Goal: Task Accomplishment & Management: Use online tool/utility

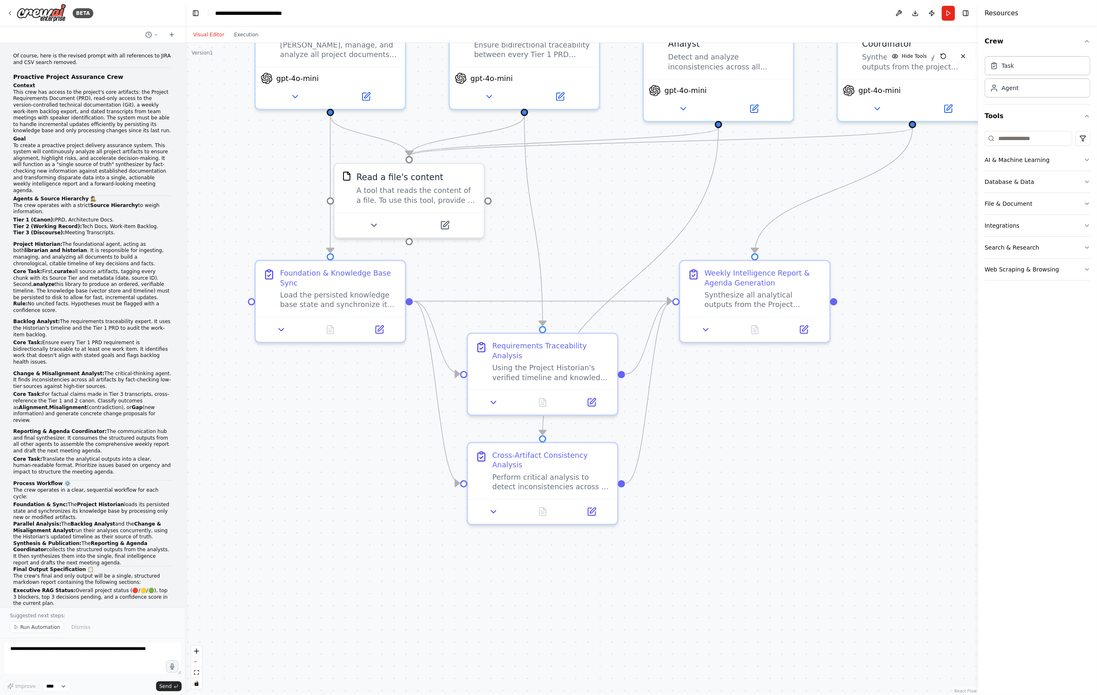
click at [10, 76] on div "Of course, here is the revised prompt with all references to JIRA and CSV searc…" at bounding box center [93, 397] width 172 height 694
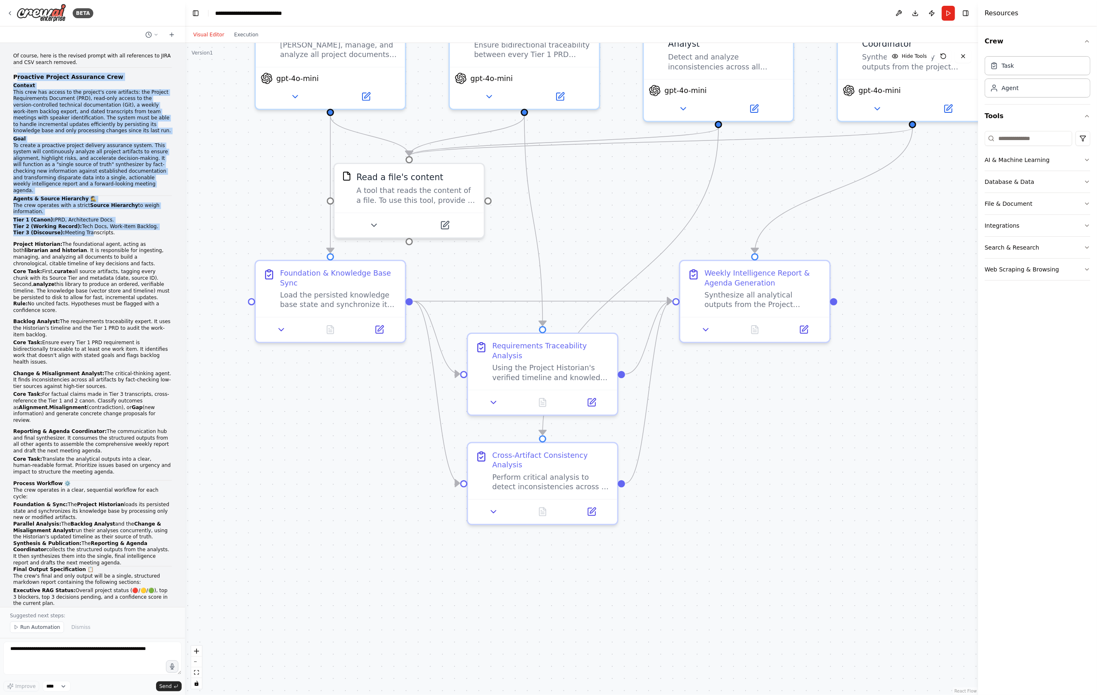
drag, startPoint x: 16, startPoint y: 76, endPoint x: 86, endPoint y: 230, distance: 168.4
click at [86, 230] on div "Of course, here is the revised prompt with all references to JIRA and CSV searc…" at bounding box center [92, 391] width 159 height 676
click at [80, 217] on li "Tier 1 (Canon): PRD, Architecture Docs." at bounding box center [92, 220] width 159 height 7
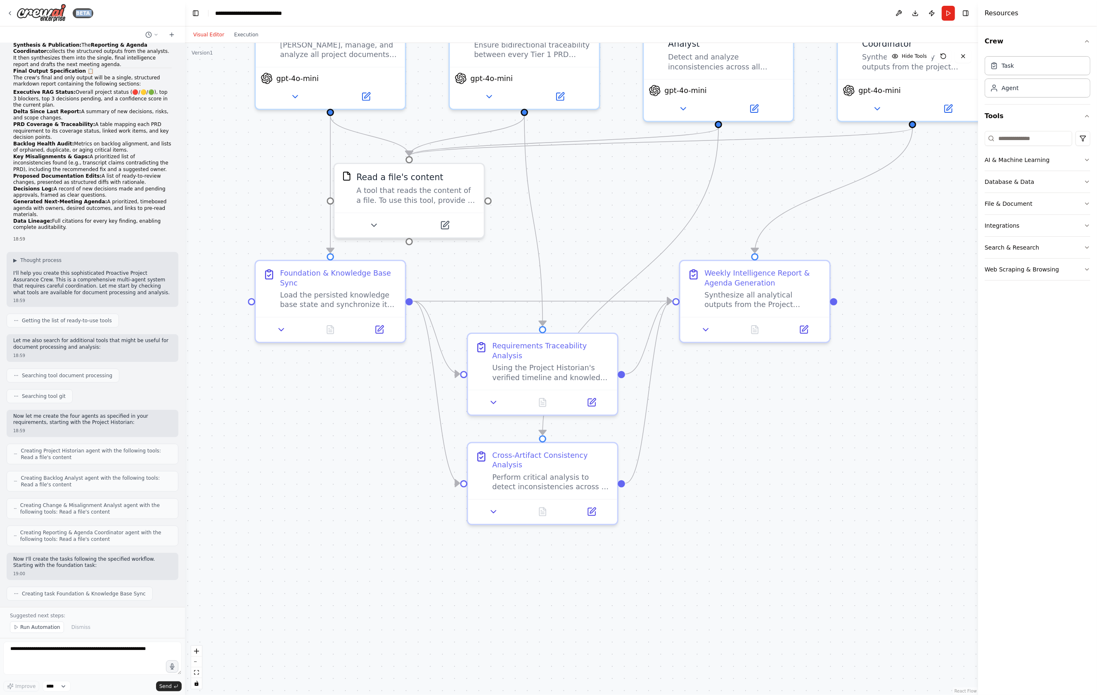
scroll to position [216, 0]
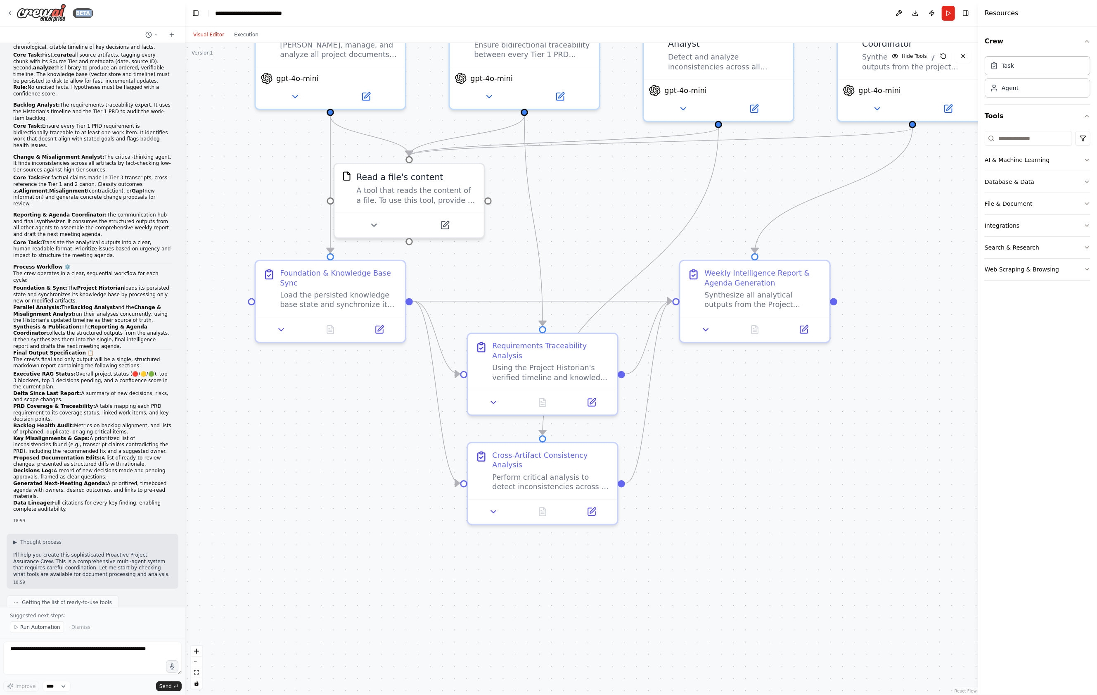
drag, startPoint x: 14, startPoint y: 76, endPoint x: 126, endPoint y: 500, distance: 438.3
click at [126, 500] on div "Of course, here is the revised prompt with all references to JIRA and CSV searc…" at bounding box center [92, 174] width 159 height 676
copy div "Proactive Project Assurance Crew Context This crew has access to the project's …"
click at [13, 14] on div "BETA" at bounding box center [50, 13] width 87 height 19
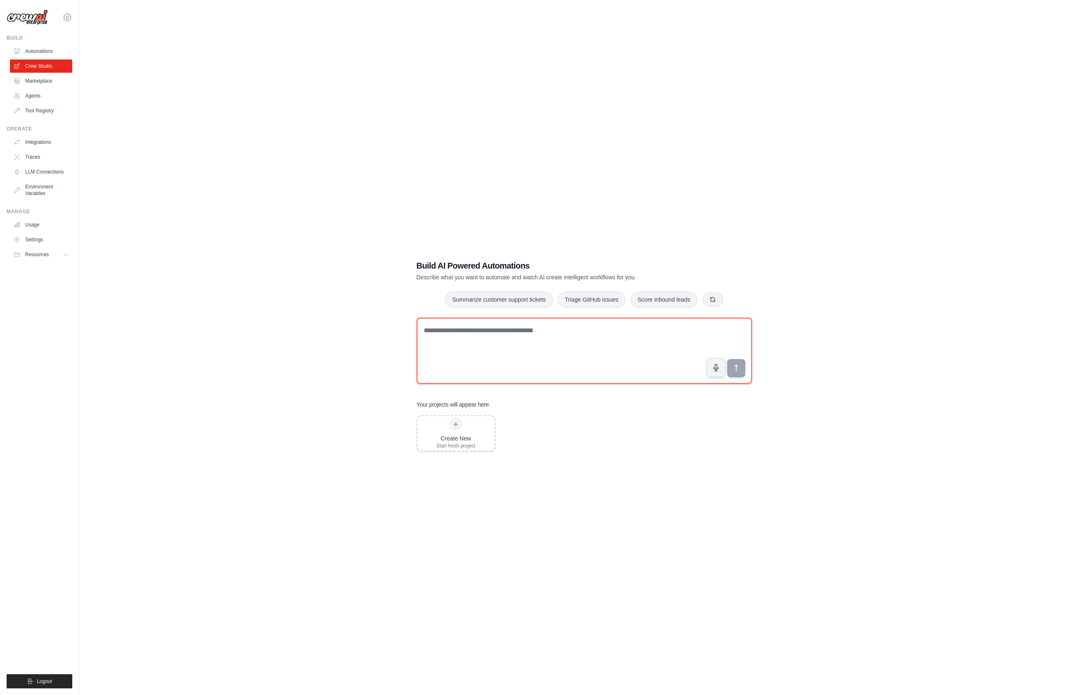
click at [464, 354] on textarea at bounding box center [584, 351] width 335 height 66
paste textarea "**********"
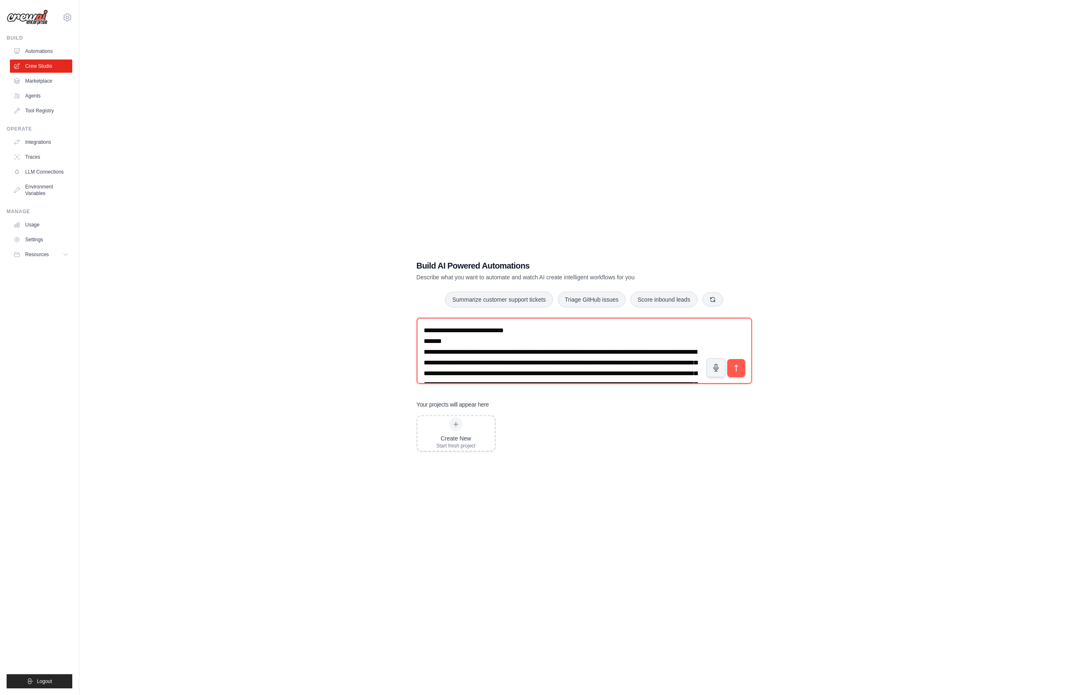
scroll to position [1110, 0]
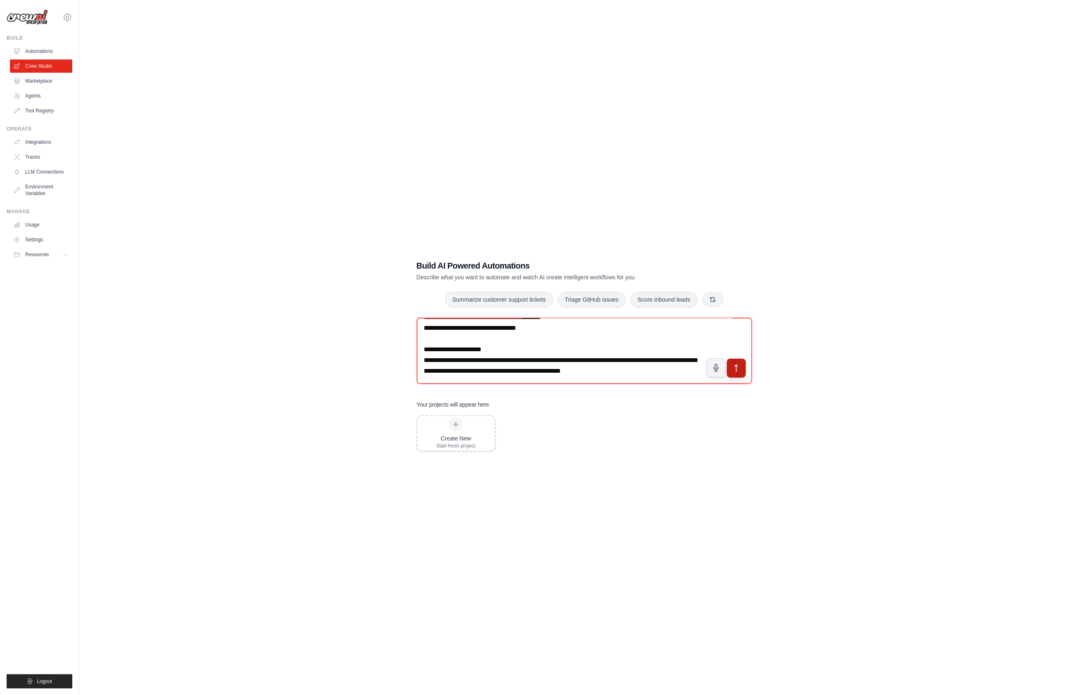
type textarea "**********"
click at [730, 365] on button "submit" at bounding box center [735, 367] width 19 height 19
click at [738, 375] on button "submit" at bounding box center [735, 367] width 19 height 19
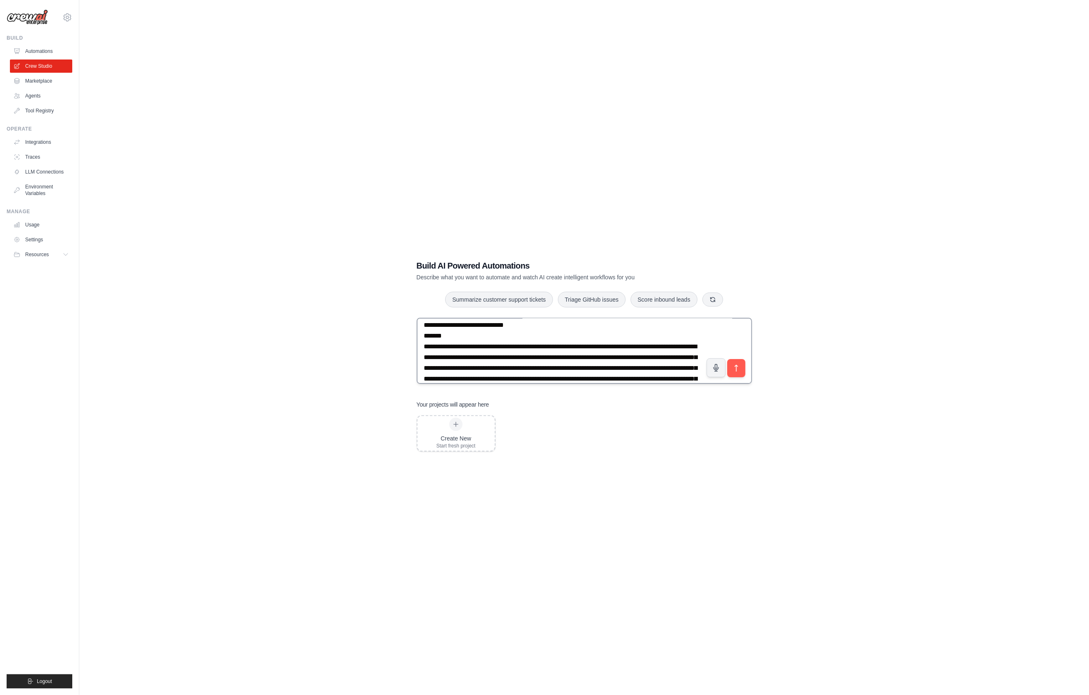
scroll to position [0, 0]
click at [30, 50] on link "Automations" at bounding box center [42, 51] width 62 height 13
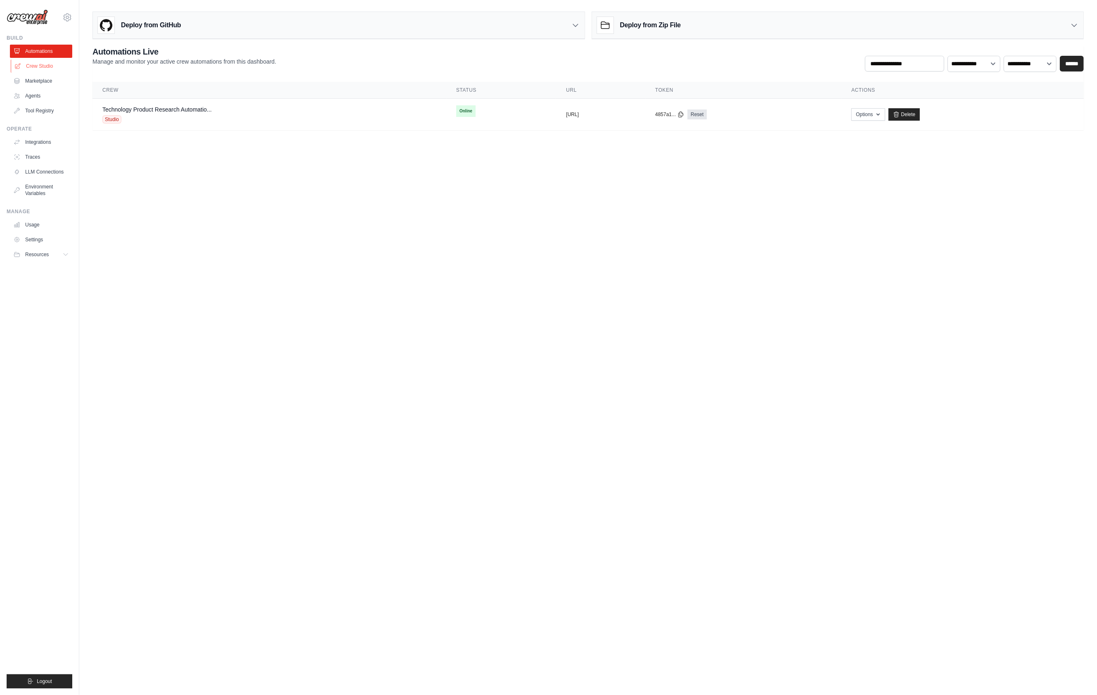
click at [42, 64] on link "Crew Studio" at bounding box center [42, 65] width 62 height 13
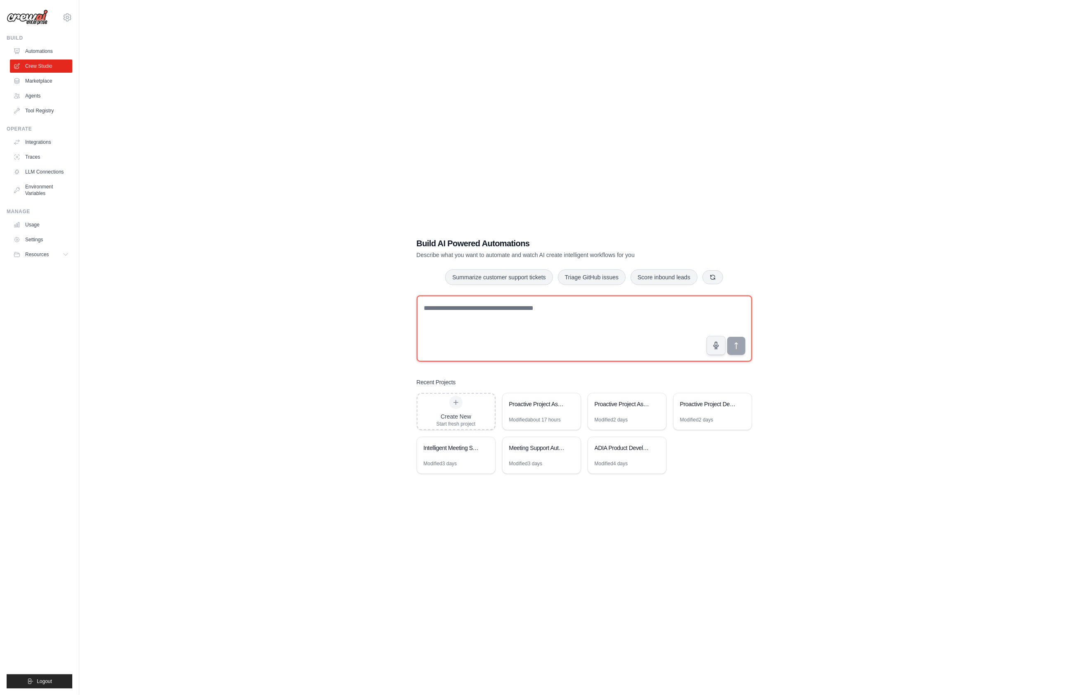
paste textarea "**********"
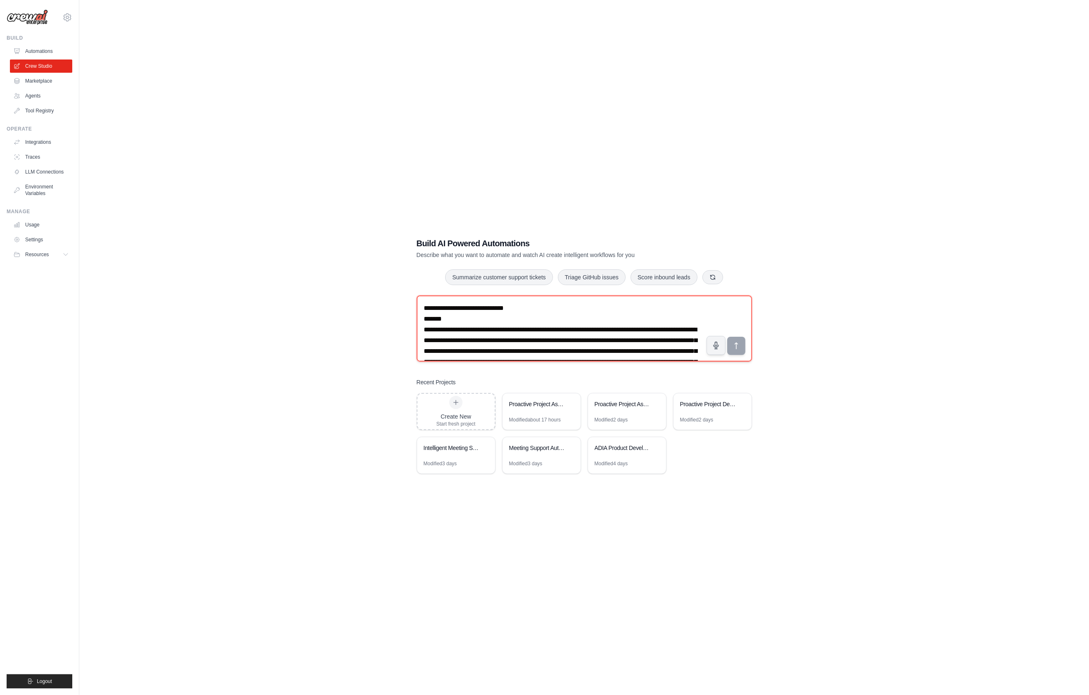
scroll to position [1110, 0]
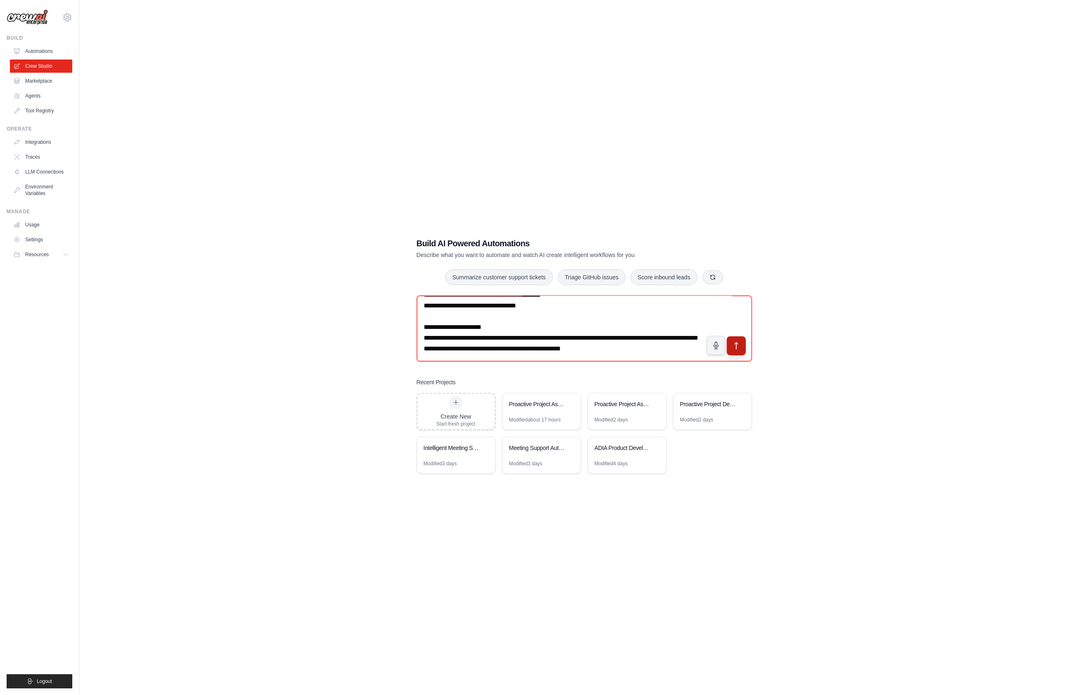
type textarea "**********"
click at [735, 349] on icon "submit" at bounding box center [736, 346] width 9 height 9
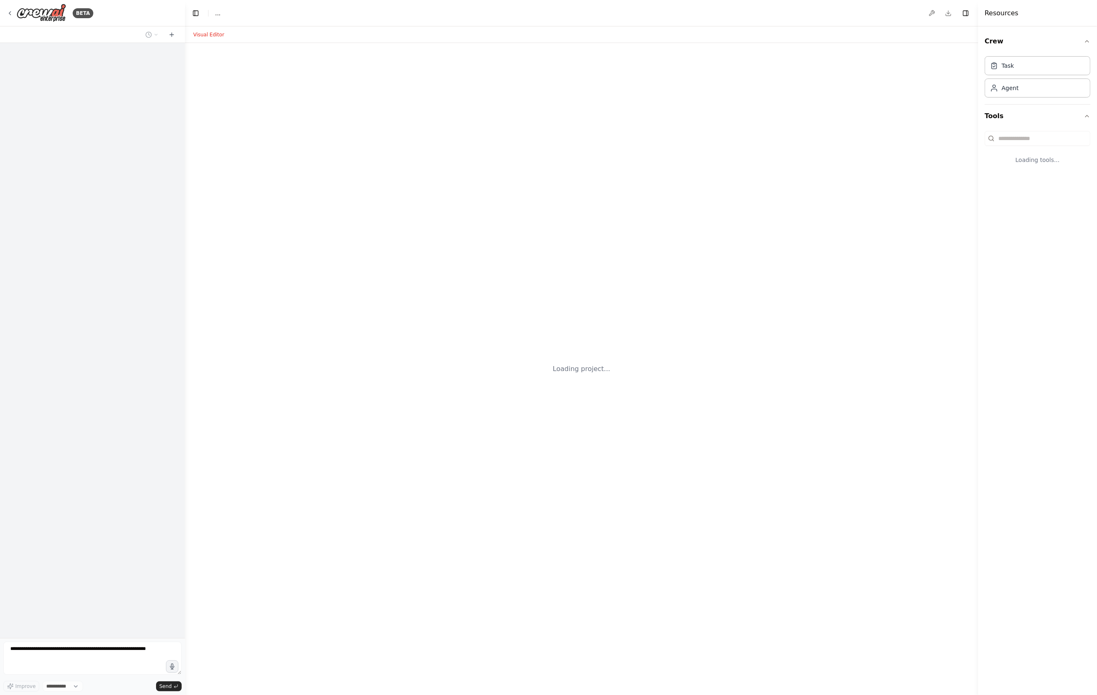
select select "****"
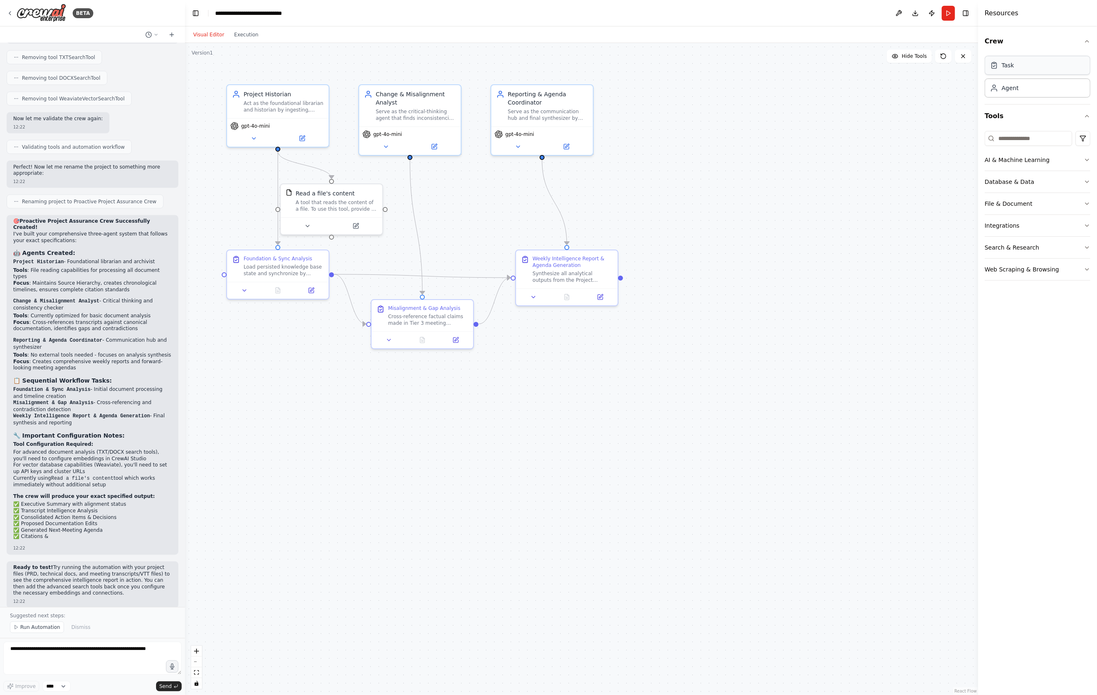
scroll to position [1483, 0]
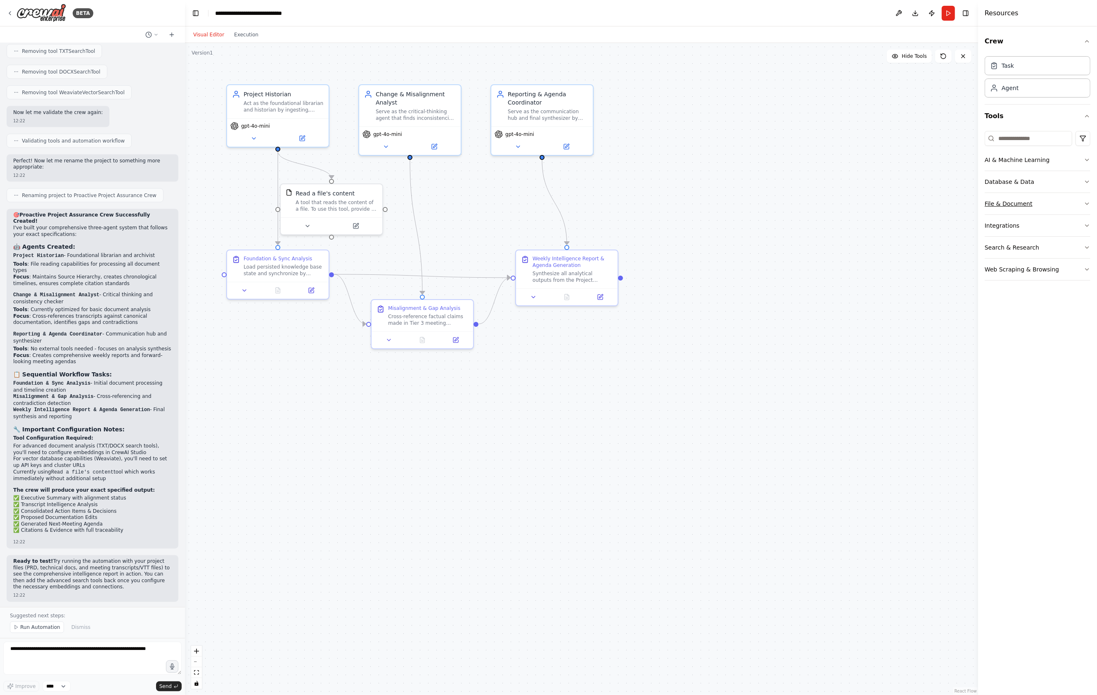
click at [1044, 206] on button "File & Document" at bounding box center [1038, 203] width 106 height 21
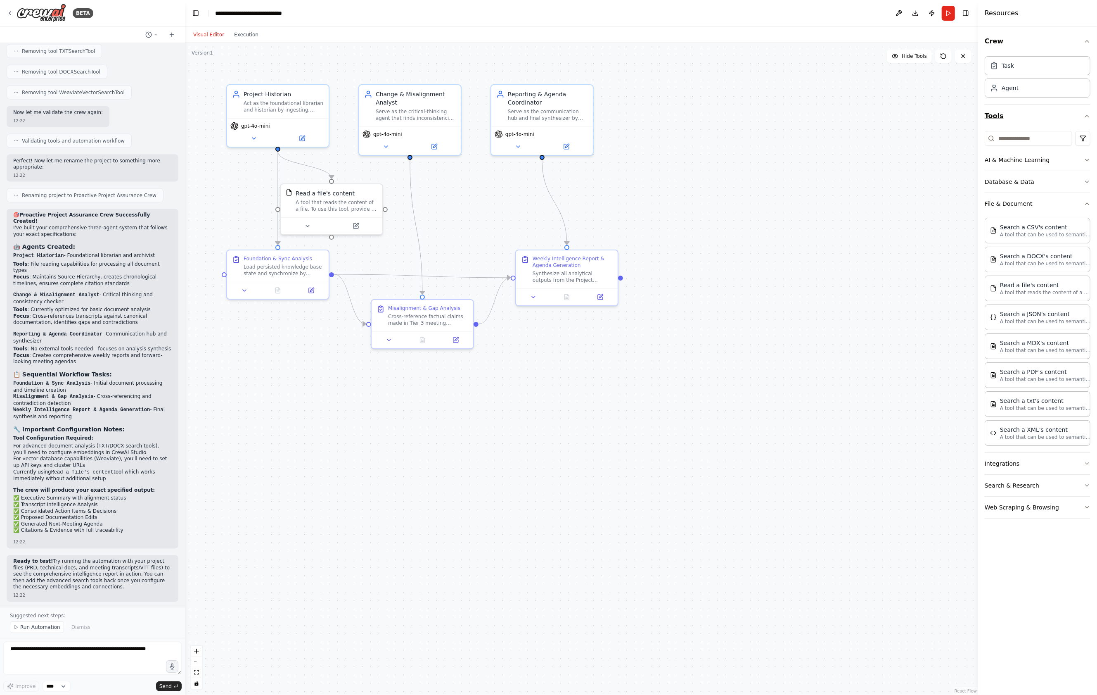
click at [1084, 119] on icon "button" at bounding box center [1087, 116] width 7 height 7
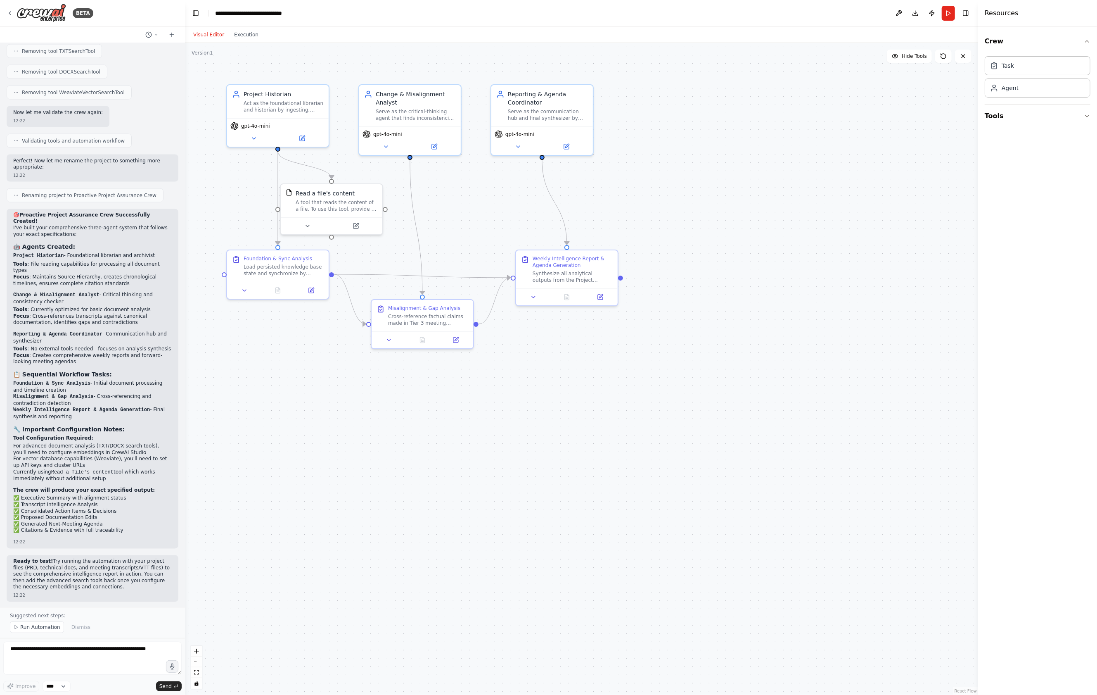
click at [1009, 21] on div "Resources" at bounding box center [1037, 13] width 119 height 26
click at [98, 652] on textarea at bounding box center [92, 657] width 178 height 33
click at [140, 648] on textarea "**********" at bounding box center [92, 657] width 178 height 33
type textarea "**********"
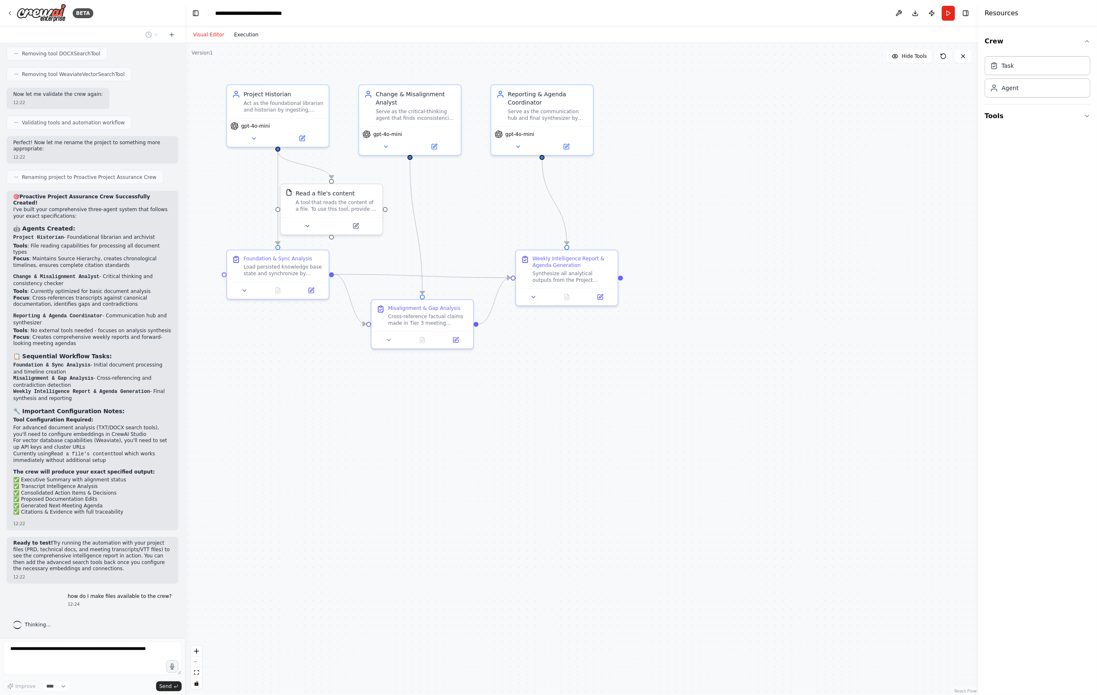
click at [243, 39] on button "Execution" at bounding box center [246, 35] width 34 height 10
click at [219, 33] on button "Visual Editor" at bounding box center [208, 35] width 41 height 10
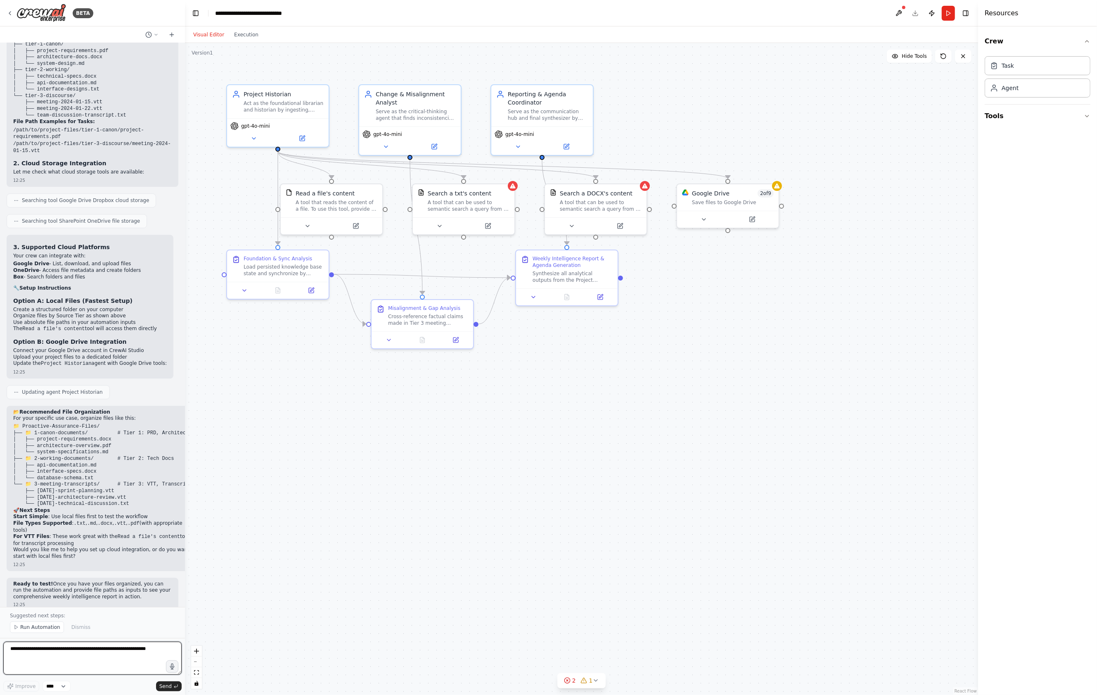
scroll to position [2157, 0]
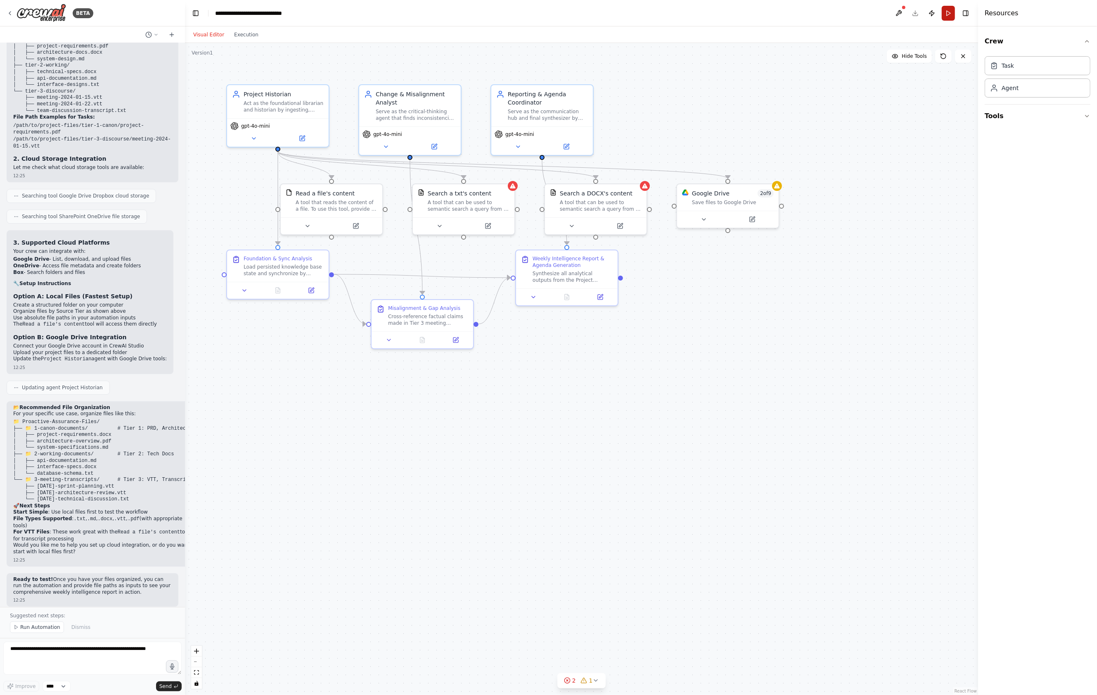
click at [944, 16] on button "Run" at bounding box center [948, 13] width 13 height 15
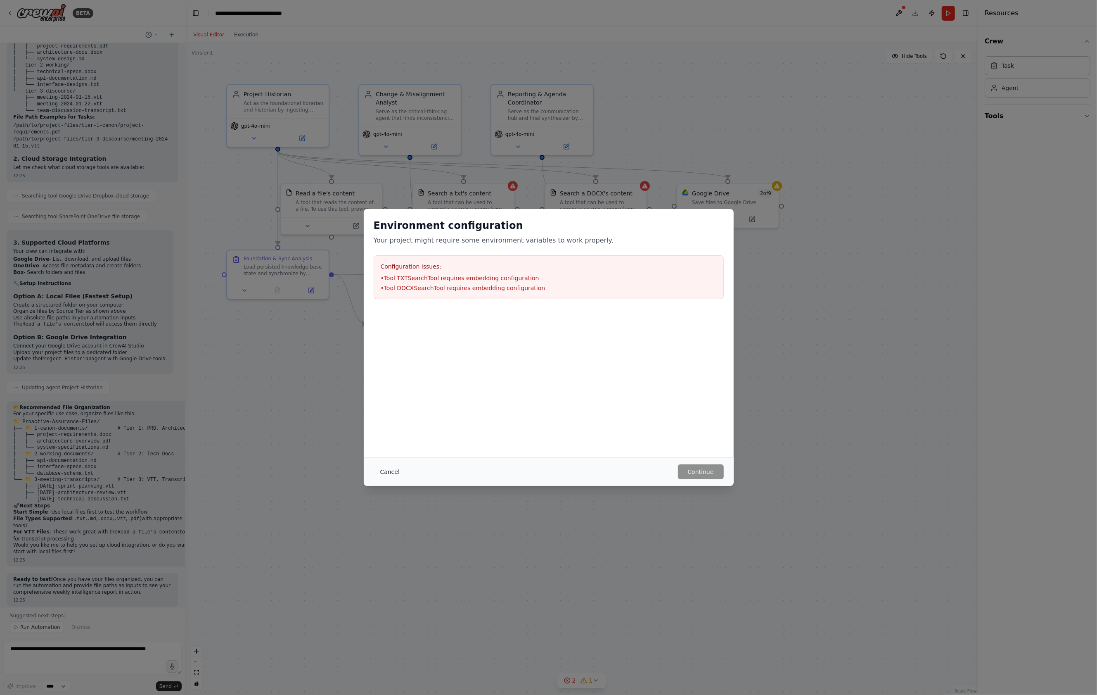
click at [390, 467] on button "Cancel" at bounding box center [390, 471] width 33 height 15
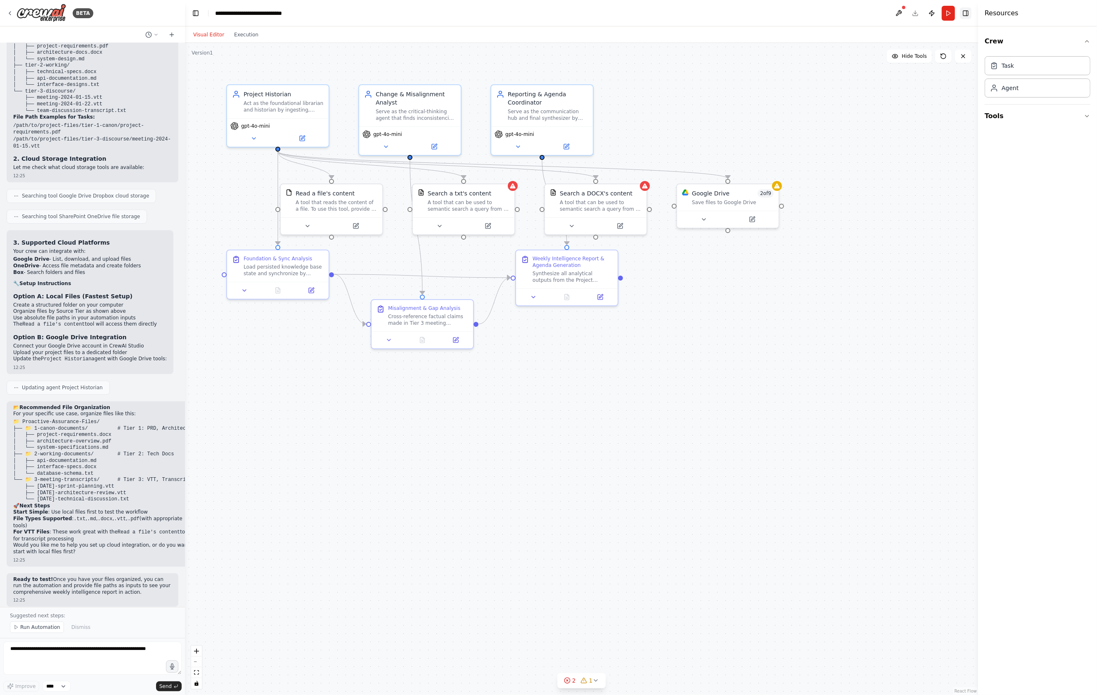
click at [966, 16] on button "Toggle Right Sidebar" at bounding box center [966, 13] width 12 height 12
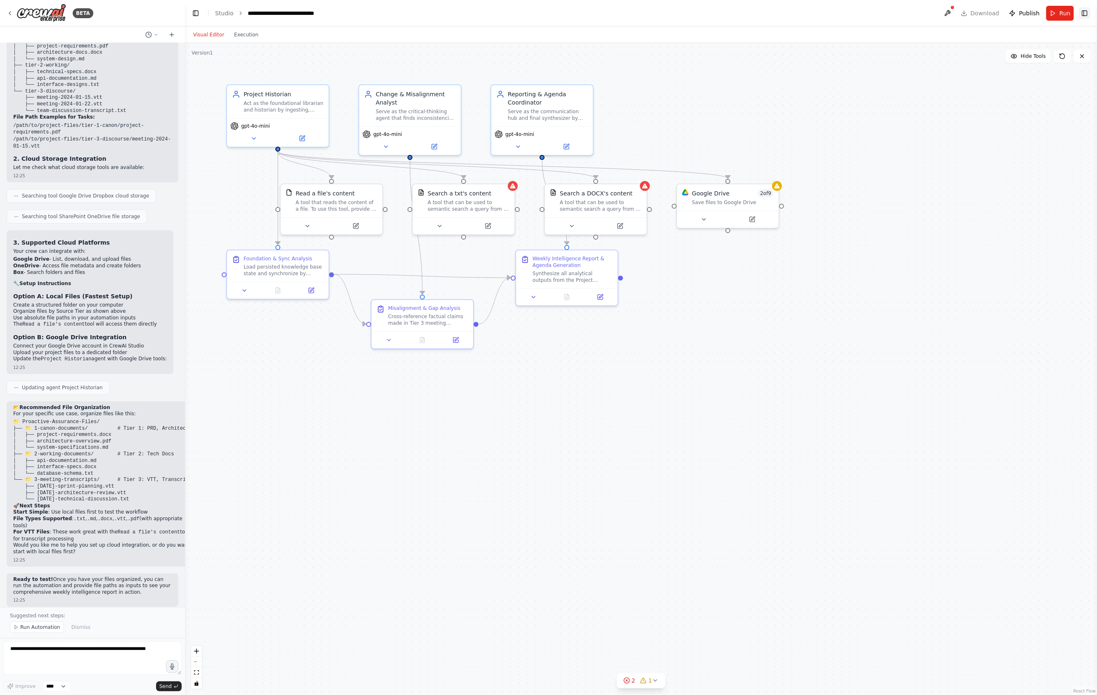
click at [1089, 15] on button "Toggle Right Sidebar" at bounding box center [1085, 13] width 12 height 12
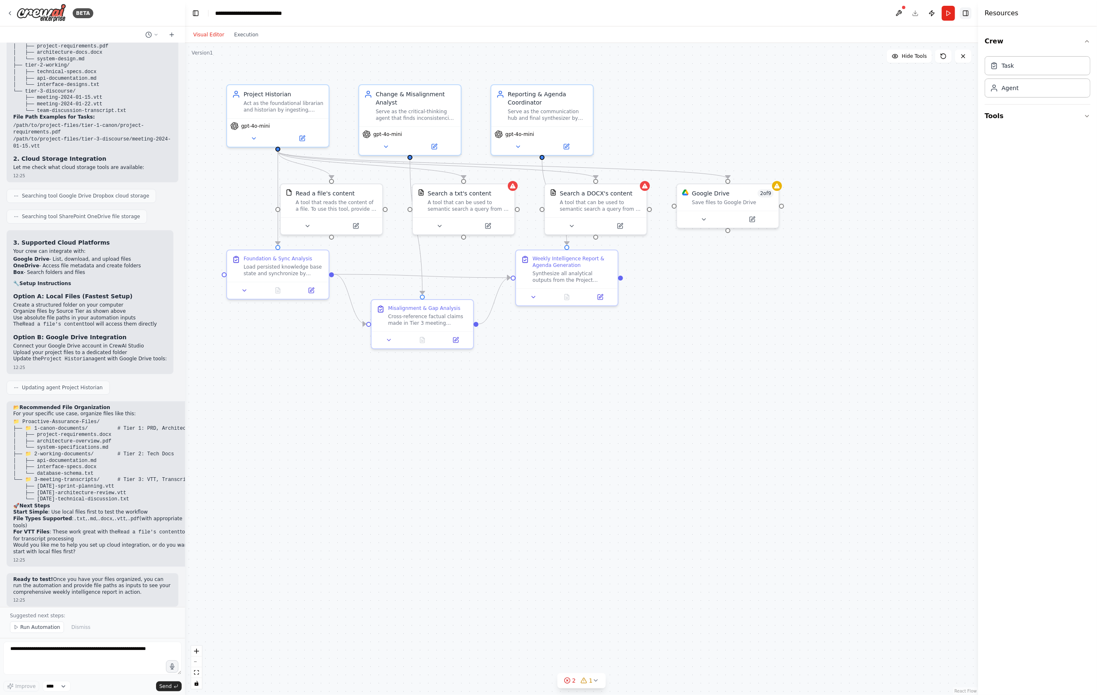
click at [963, 16] on button "Toggle Right Sidebar" at bounding box center [966, 13] width 12 height 12
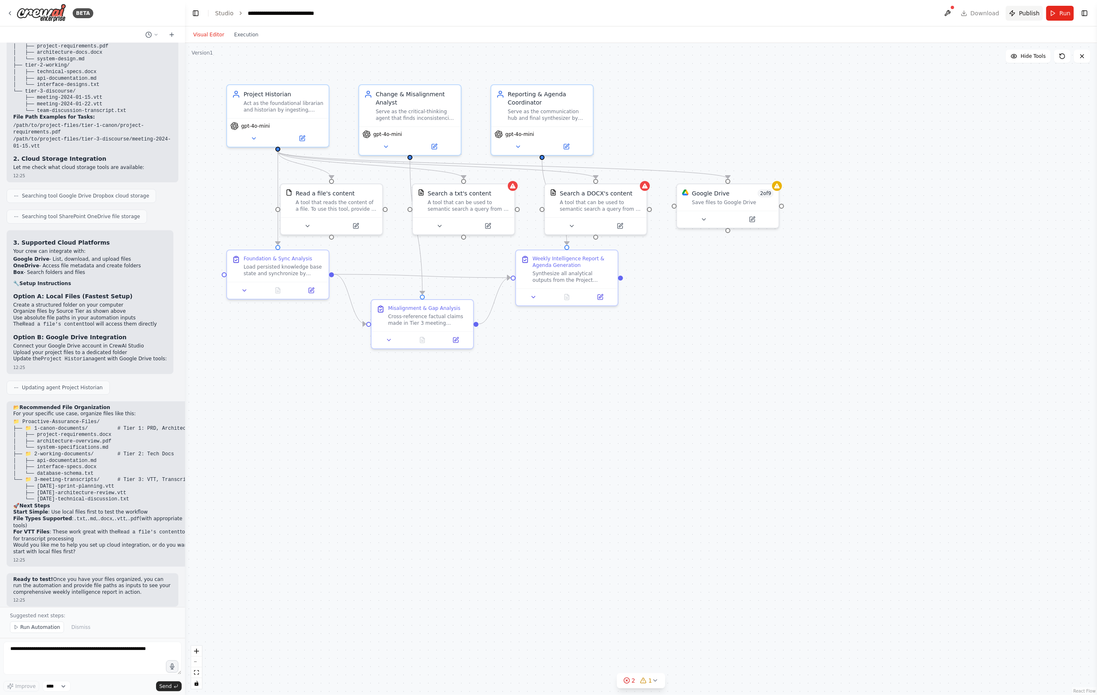
click at [1011, 14] on button "Publish" at bounding box center [1024, 13] width 37 height 15
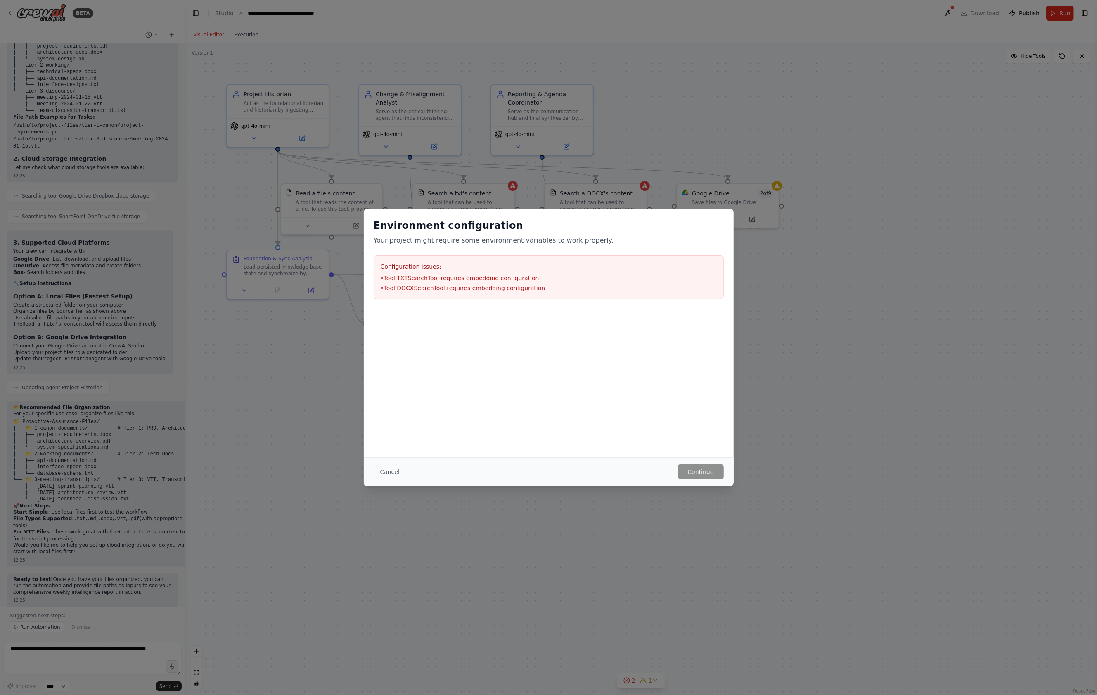
click at [460, 267] on h3 "Configuration issues:" at bounding box center [549, 266] width 336 height 8
drag, startPoint x: 795, startPoint y: 428, endPoint x: 779, endPoint y: 408, distance: 26.1
click at [796, 428] on div "Environment configuration Your project might require some environment variables…" at bounding box center [548, 347] width 1097 height 695
click at [374, 479] on button "Cancel" at bounding box center [390, 471] width 33 height 15
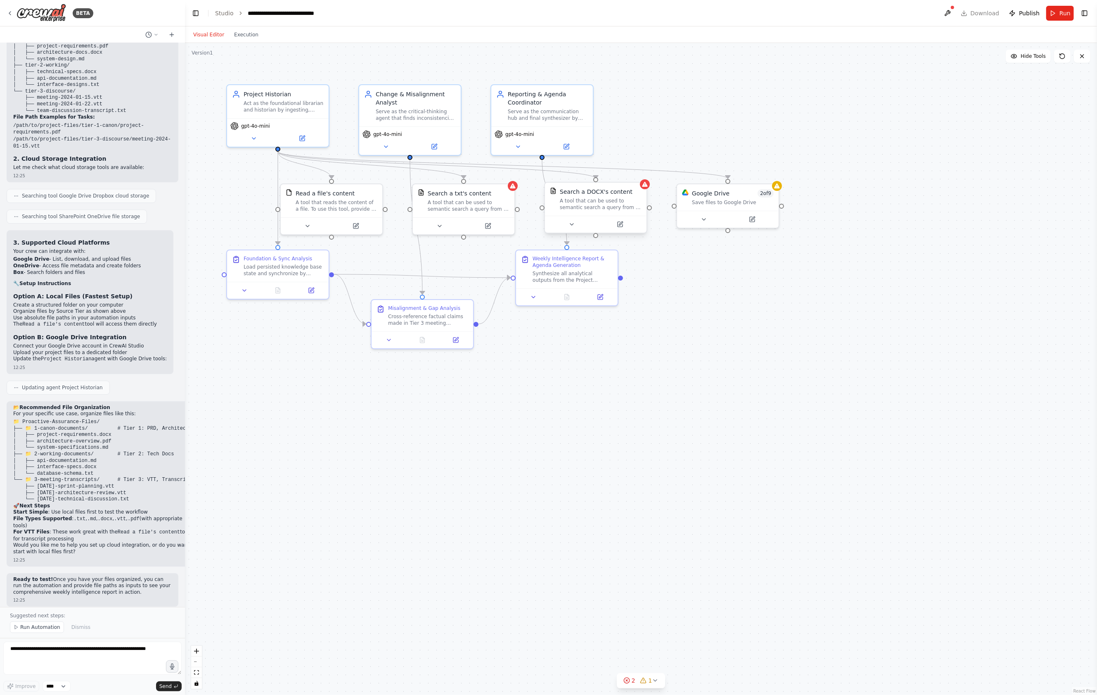
click at [612, 195] on div "Search a DOCX's content A tool that can be used to semantic search a query from…" at bounding box center [601, 198] width 82 height 23
click at [647, 189] on div "Search a DOCX's content A tool that can be used to semantic search a query from…" at bounding box center [595, 208] width 103 height 52
click at [626, 228] on button at bounding box center [624, 224] width 47 height 10
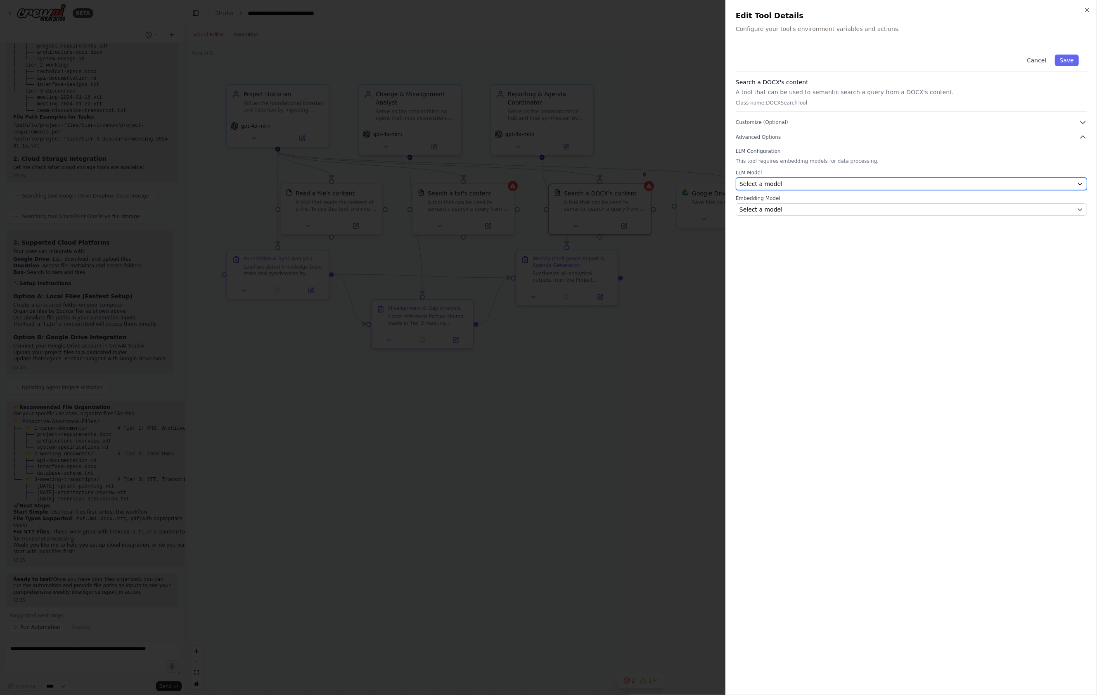
click at [751, 184] on span "Select a model" at bounding box center [761, 184] width 43 height 8
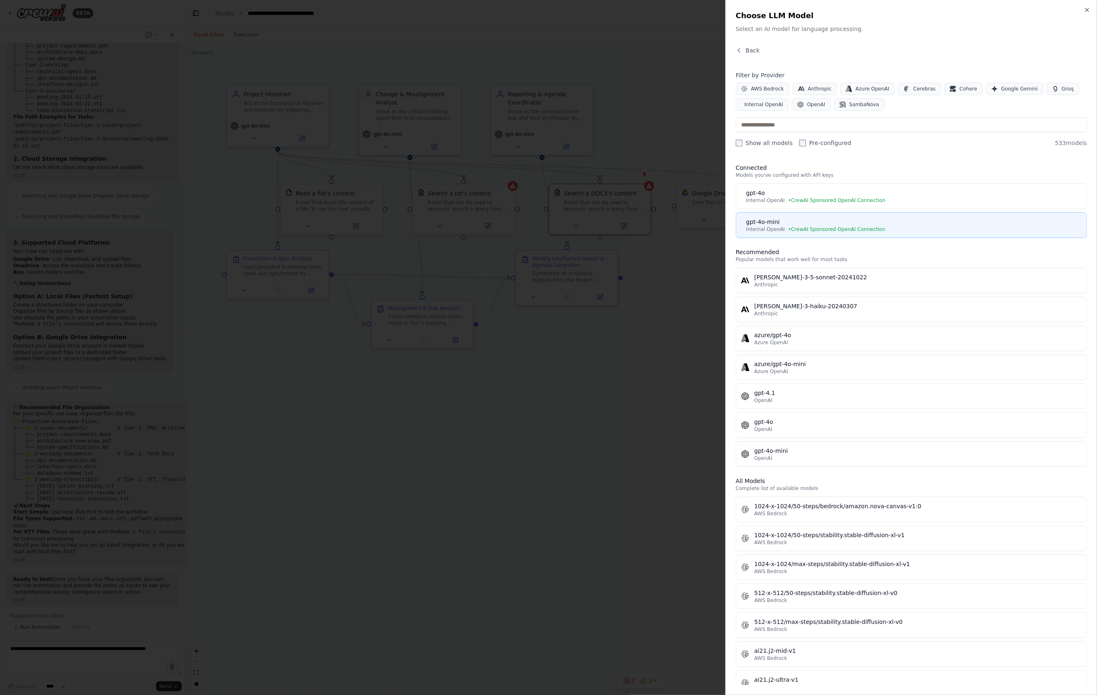
click at [777, 234] on button "gpt-4o-mini Internal OpenAI • CrewAI Sponsored OpenAI Connection" at bounding box center [911, 225] width 351 height 26
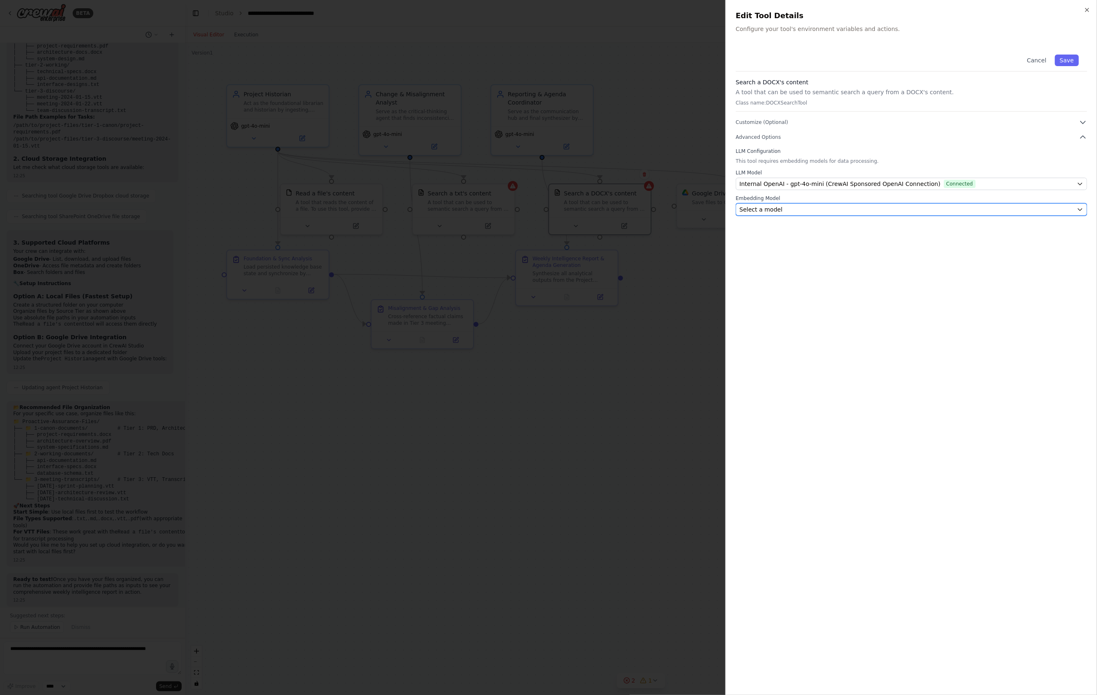
click at [772, 211] on span "Select a model" at bounding box center [761, 209] width 43 height 8
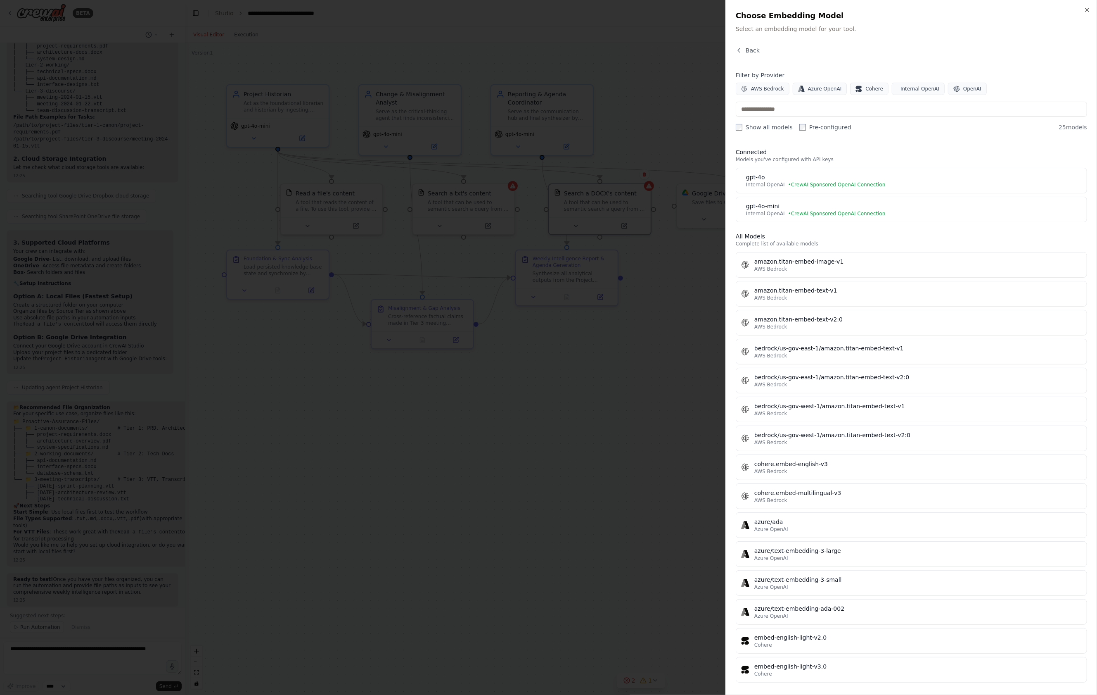
click at [773, 211] on span "Internal OpenAI" at bounding box center [765, 213] width 39 height 7
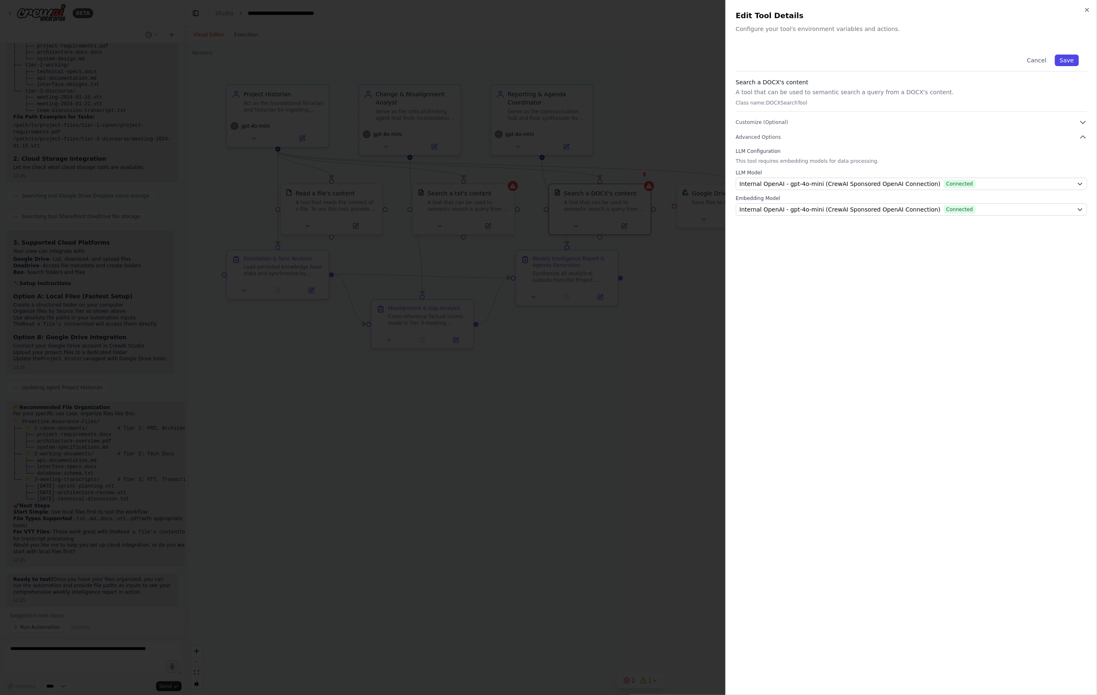
click at [1068, 60] on button "Save" at bounding box center [1067, 61] width 24 height 12
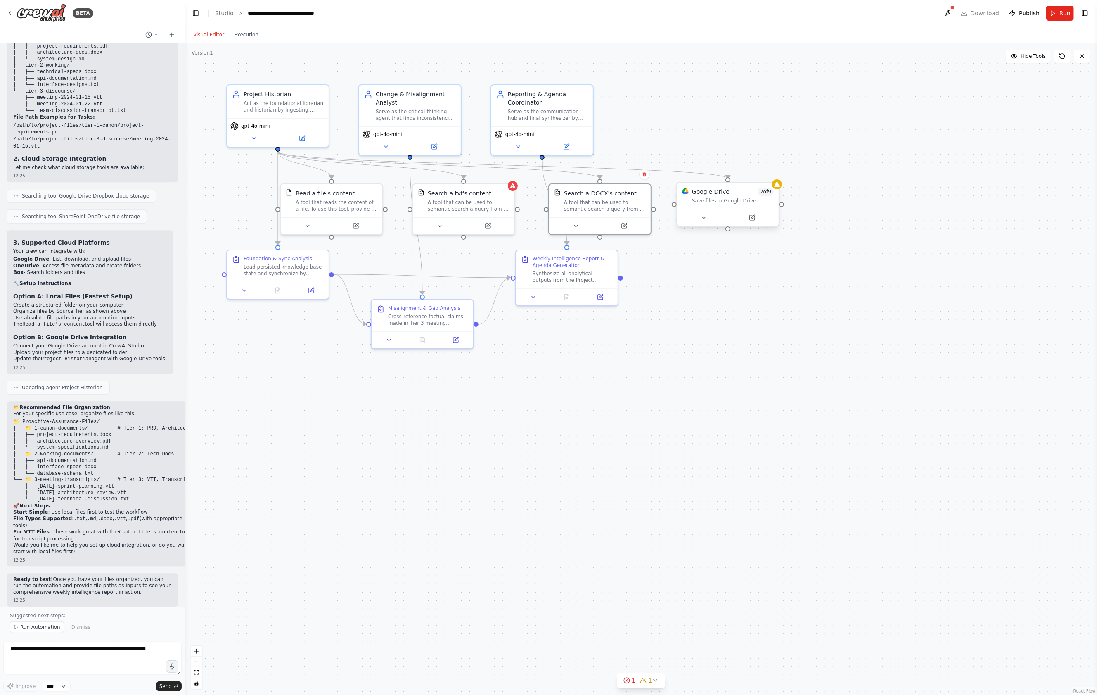
click at [778, 190] on div "Google Drive 2 of 9 Save files to Google Drive" at bounding box center [728, 196] width 102 height 26
click at [737, 204] on div "Save files to Google Drive" at bounding box center [733, 200] width 82 height 7
click at [773, 178] on button at bounding box center [772, 174] width 11 height 11
click at [759, 175] on button "Confirm" at bounding box center [749, 174] width 29 height 10
click at [490, 206] on div "A tool that can be used to semantic search a query from a txt's content." at bounding box center [469, 203] width 82 height 13
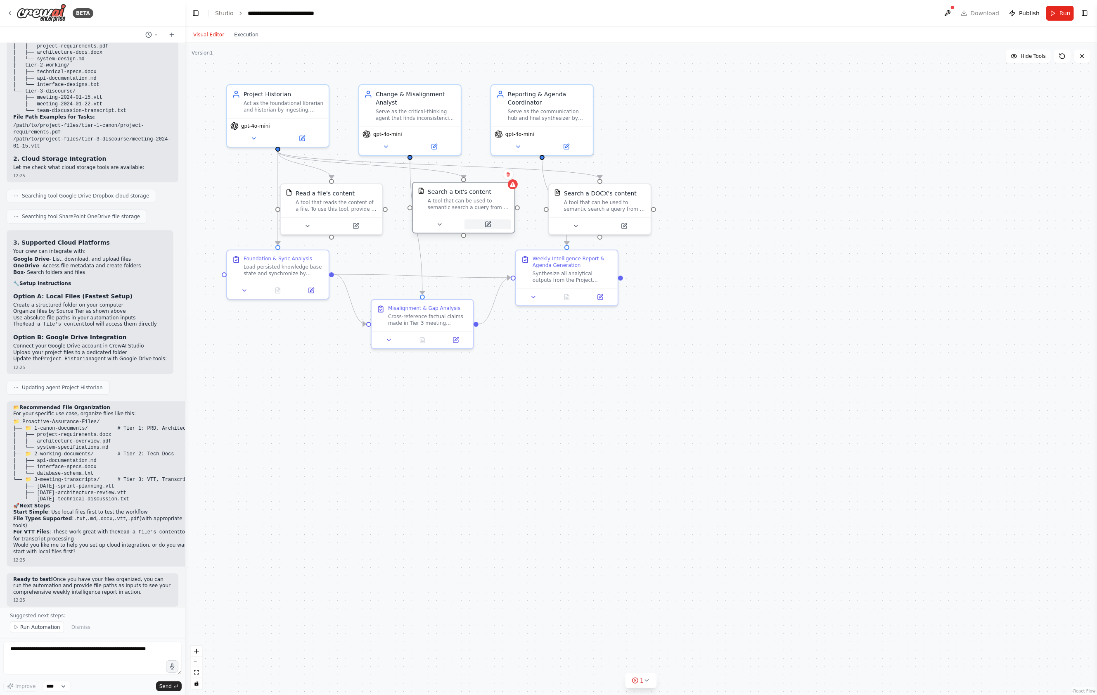
click at [488, 223] on icon at bounding box center [489, 223] width 4 height 4
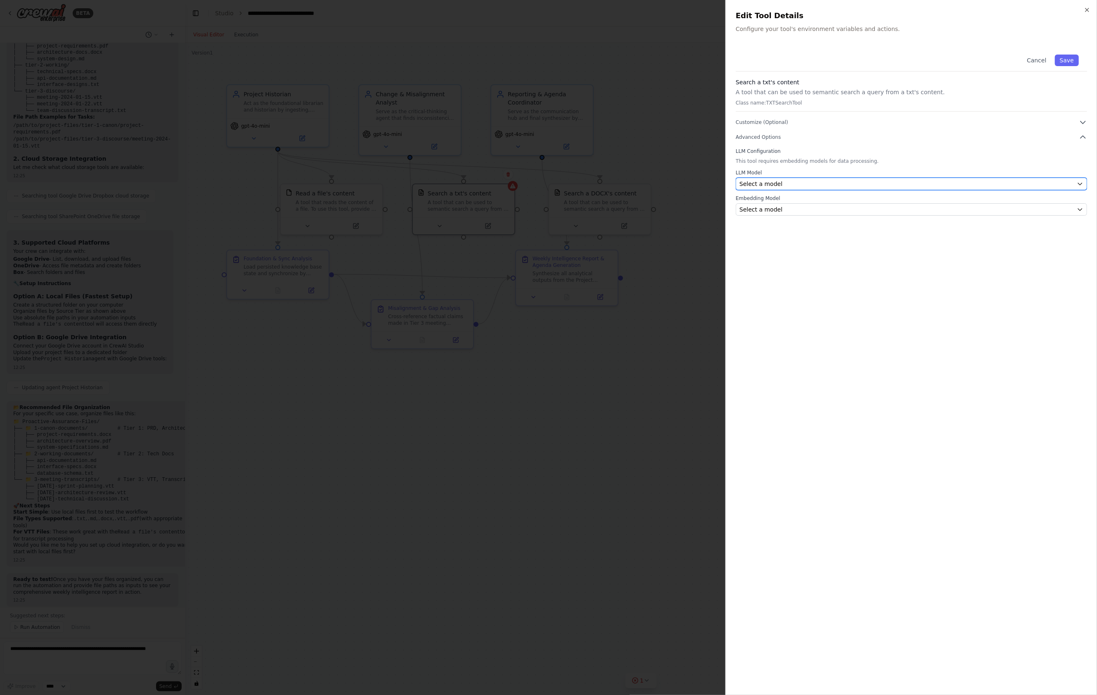
click at [845, 178] on button "Select a model" at bounding box center [911, 184] width 351 height 12
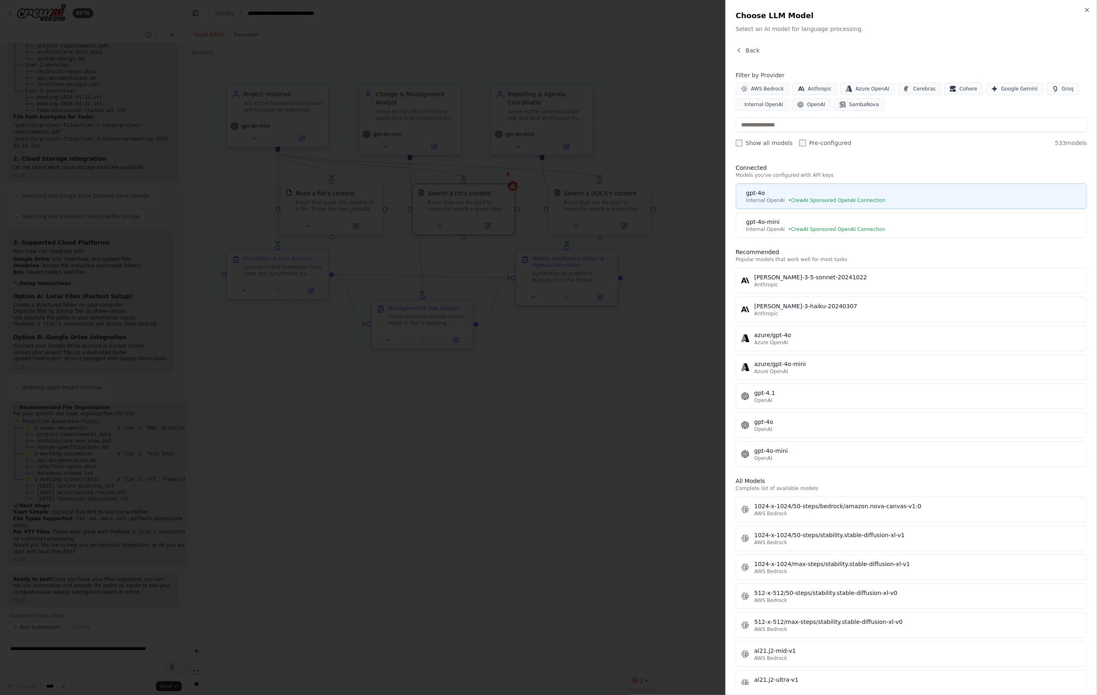
click at [848, 189] on div "gpt-4o" at bounding box center [914, 193] width 336 height 8
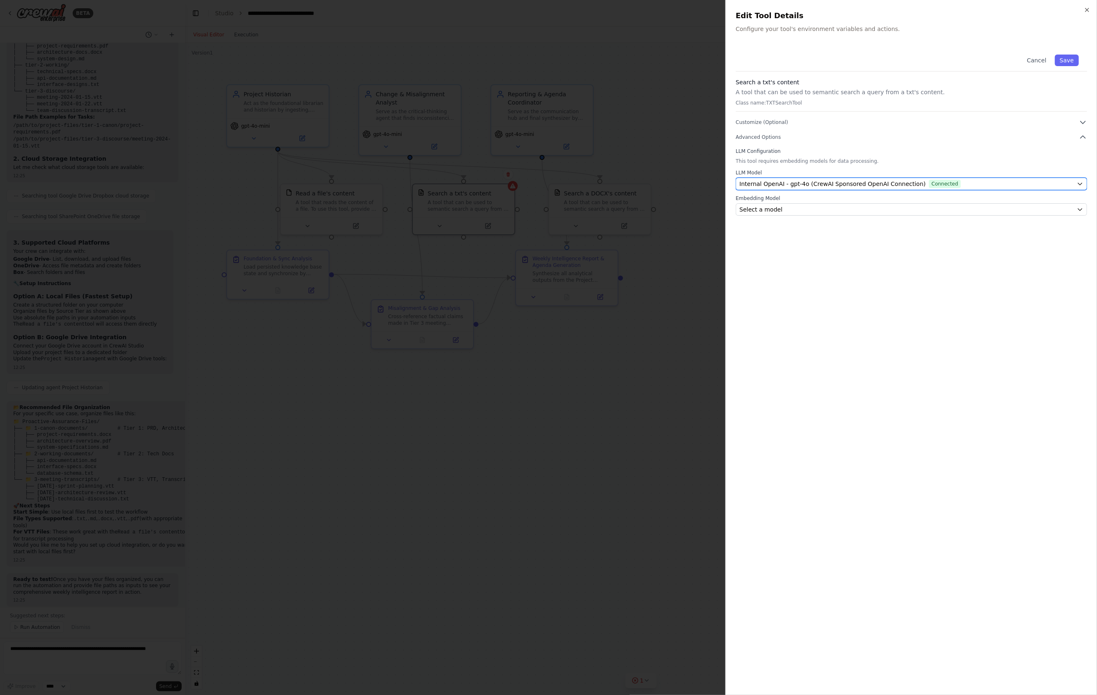
click at [848, 188] on span "Internal OpenAI - gpt-4o (CrewAI Sponsored OpenAI Connection)" at bounding box center [833, 184] width 186 height 8
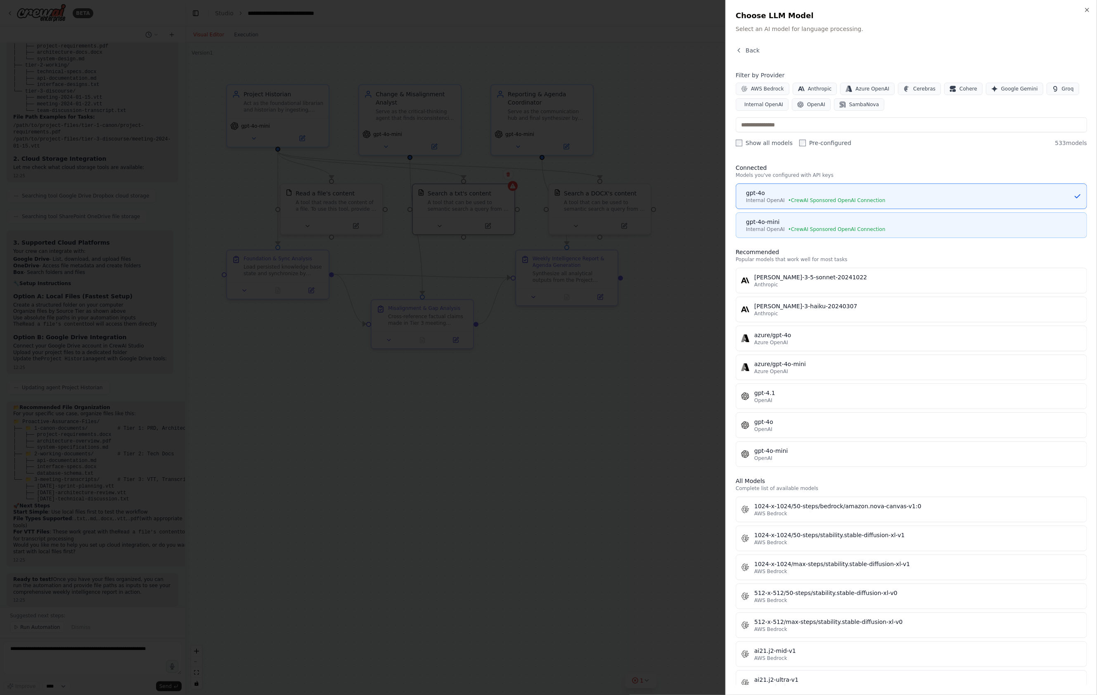
click at [858, 222] on div "gpt-4o-mini" at bounding box center [914, 222] width 336 height 8
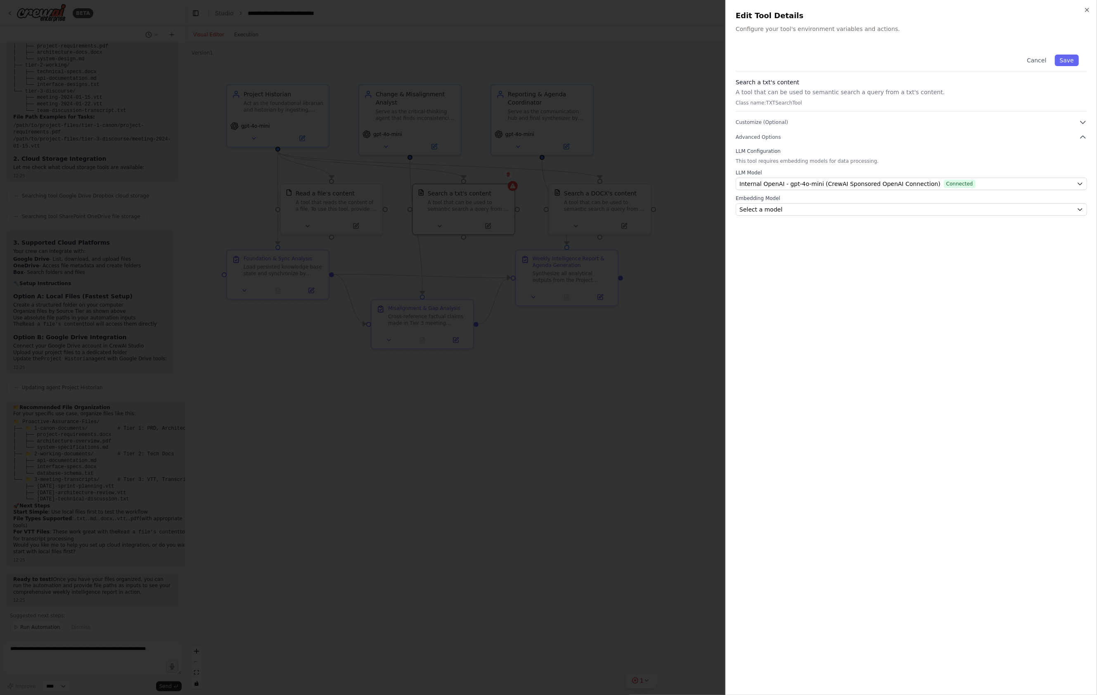
click at [855, 220] on div "Cancel Save Search a txt's content A tool that can be used to semantic search a…" at bounding box center [911, 365] width 351 height 638
click at [850, 211] on div "Select a model" at bounding box center [907, 209] width 334 height 8
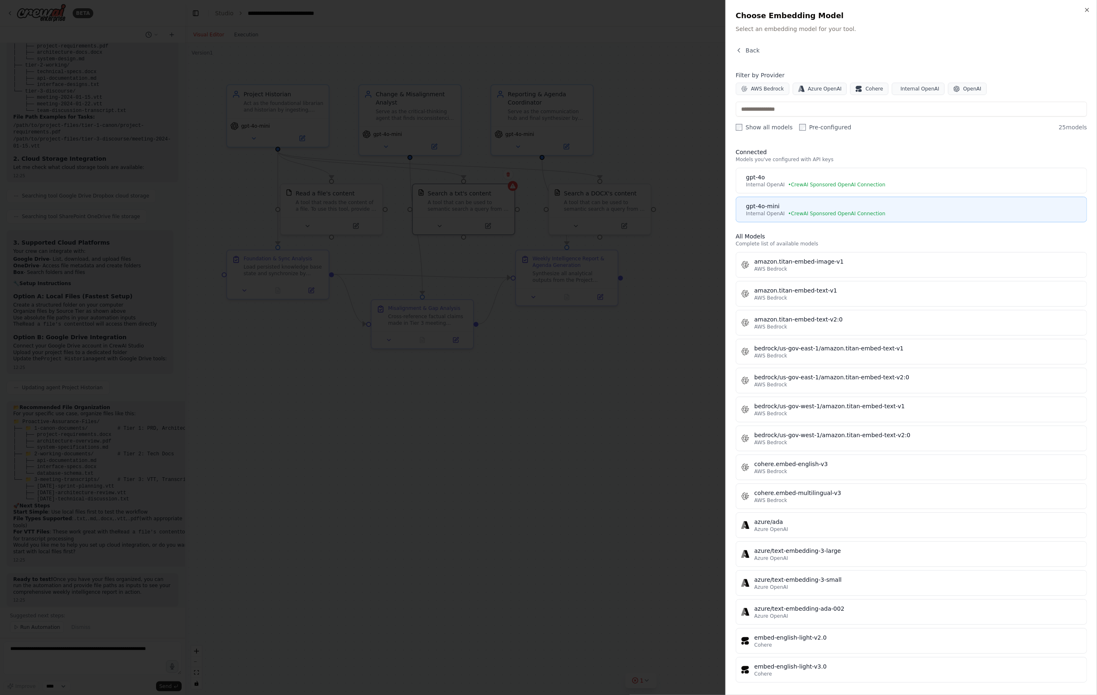
click at [839, 208] on div "gpt-4o-mini" at bounding box center [914, 206] width 336 height 8
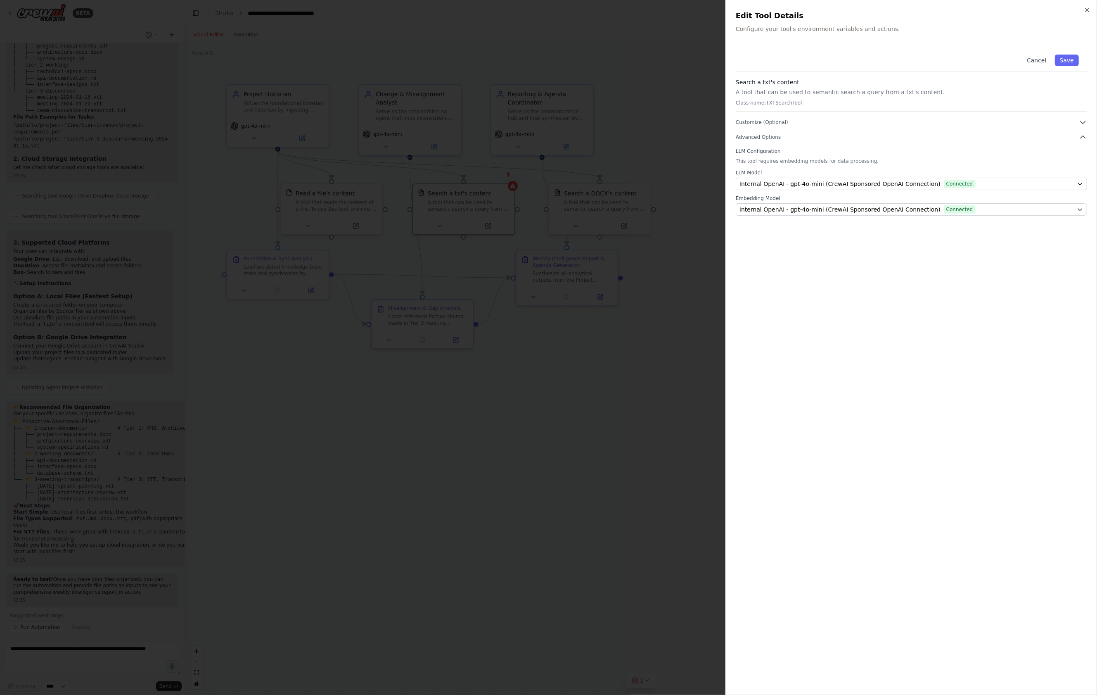
click at [619, 377] on div at bounding box center [548, 347] width 1097 height 695
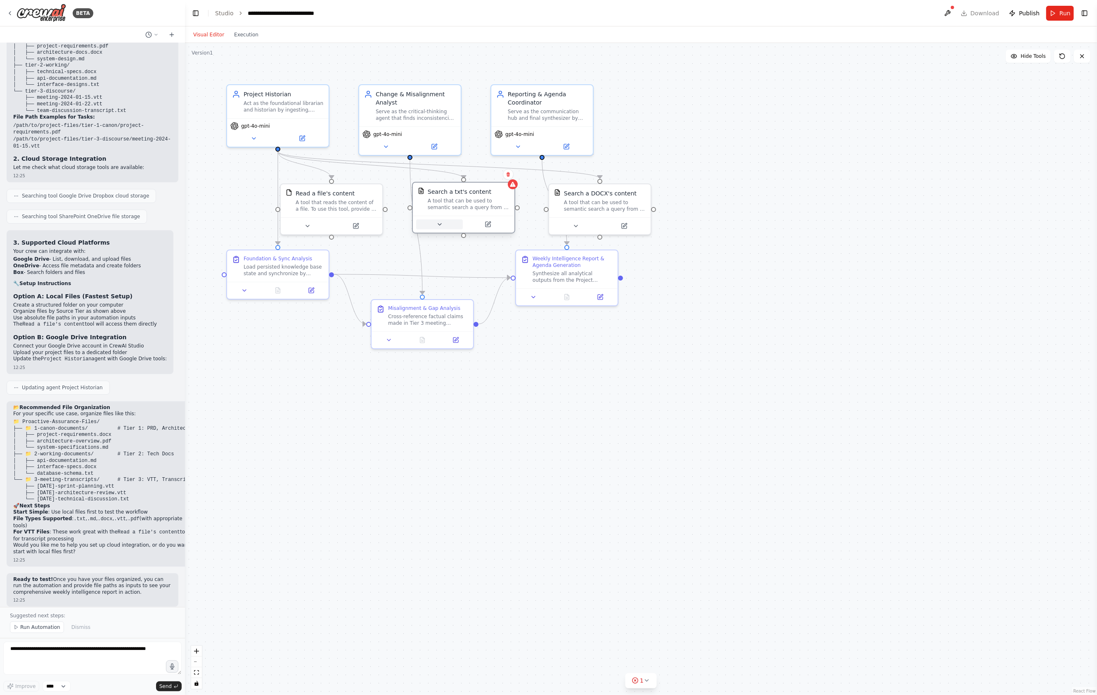
click at [446, 224] on button at bounding box center [439, 224] width 47 height 10
click at [469, 358] on div "Select a model" at bounding box center [489, 360] width 133 height 8
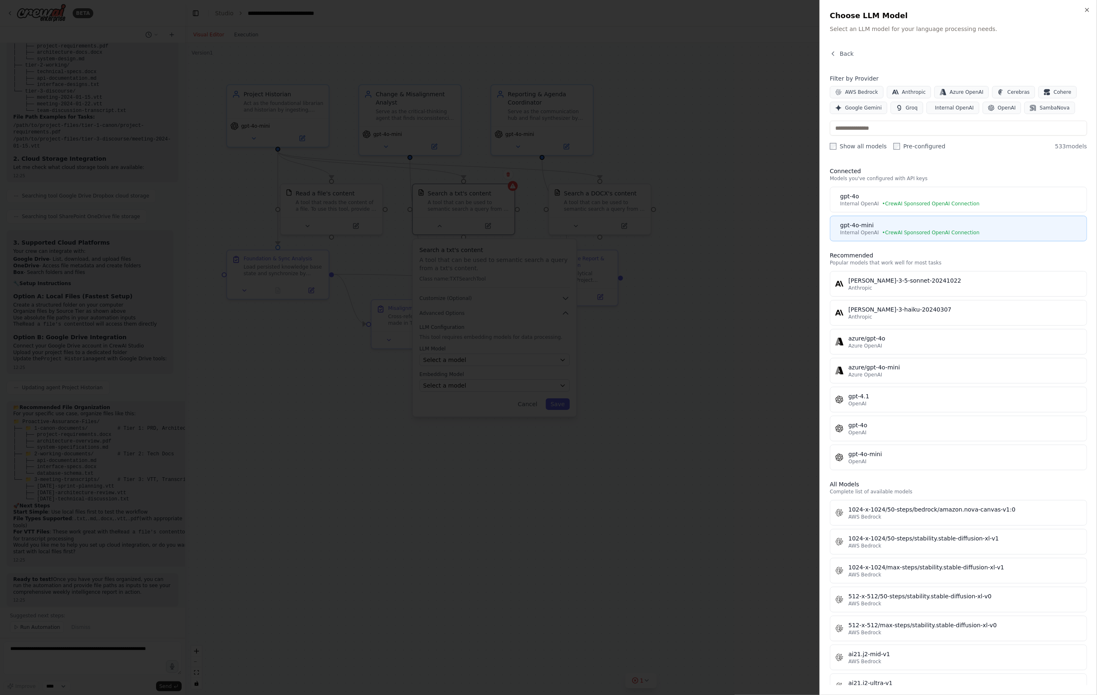
click at [910, 229] on div "gpt-4o-mini" at bounding box center [961, 225] width 242 height 8
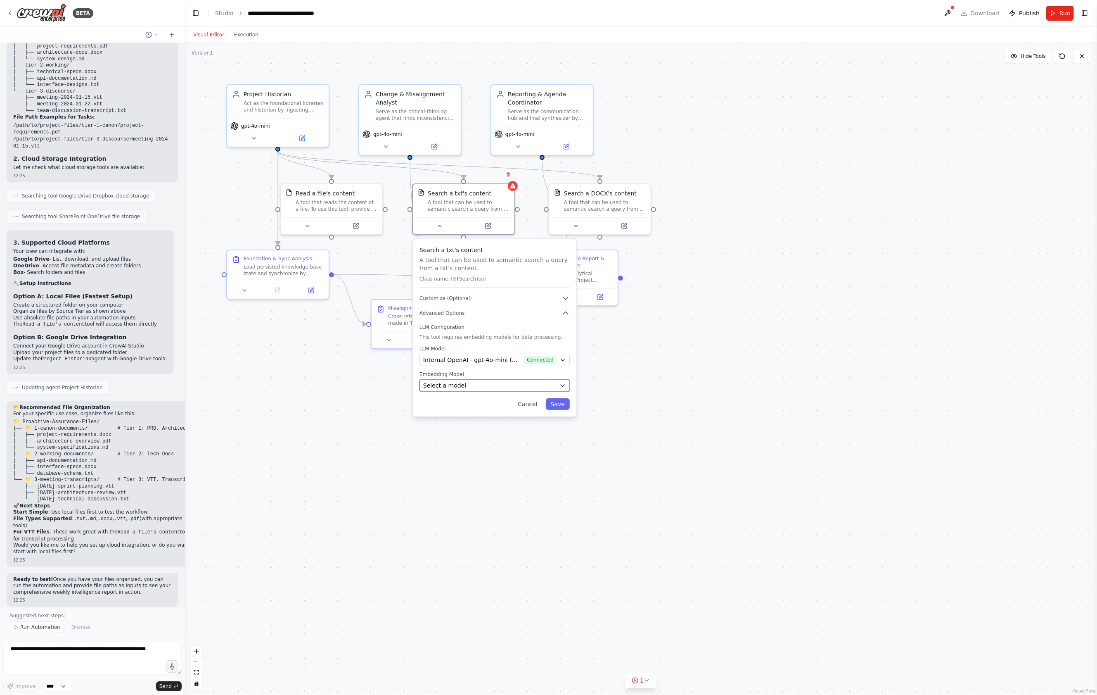
click at [514, 387] on div "Select a model" at bounding box center [489, 385] width 133 height 8
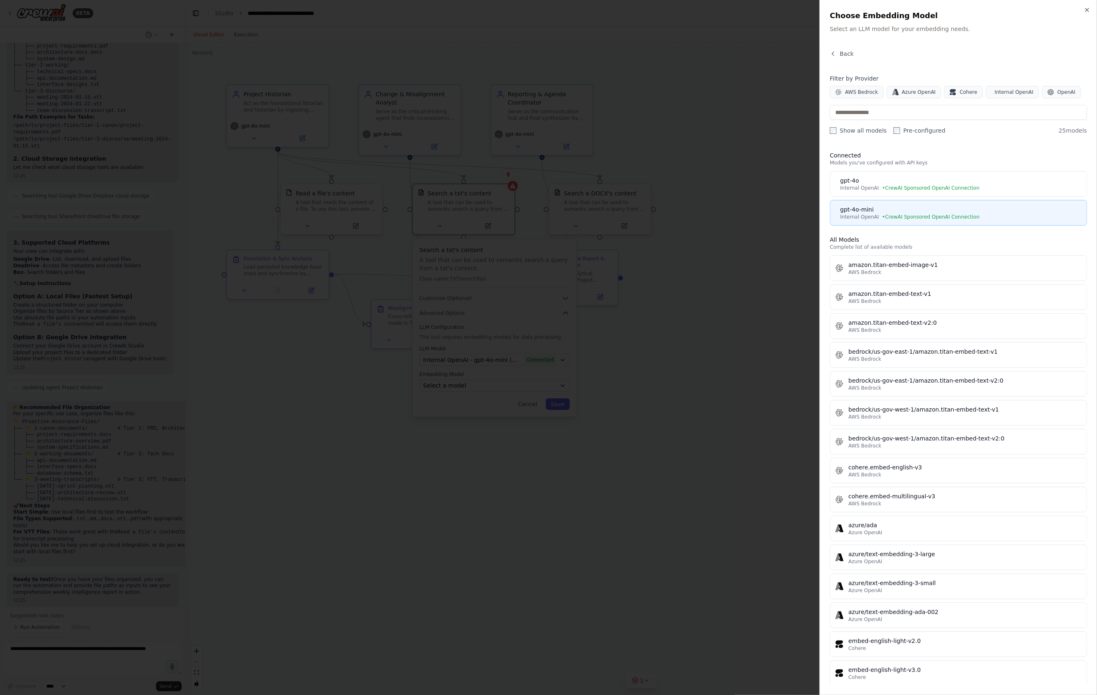
click at [969, 208] on div "gpt-4o-mini" at bounding box center [961, 209] width 242 height 8
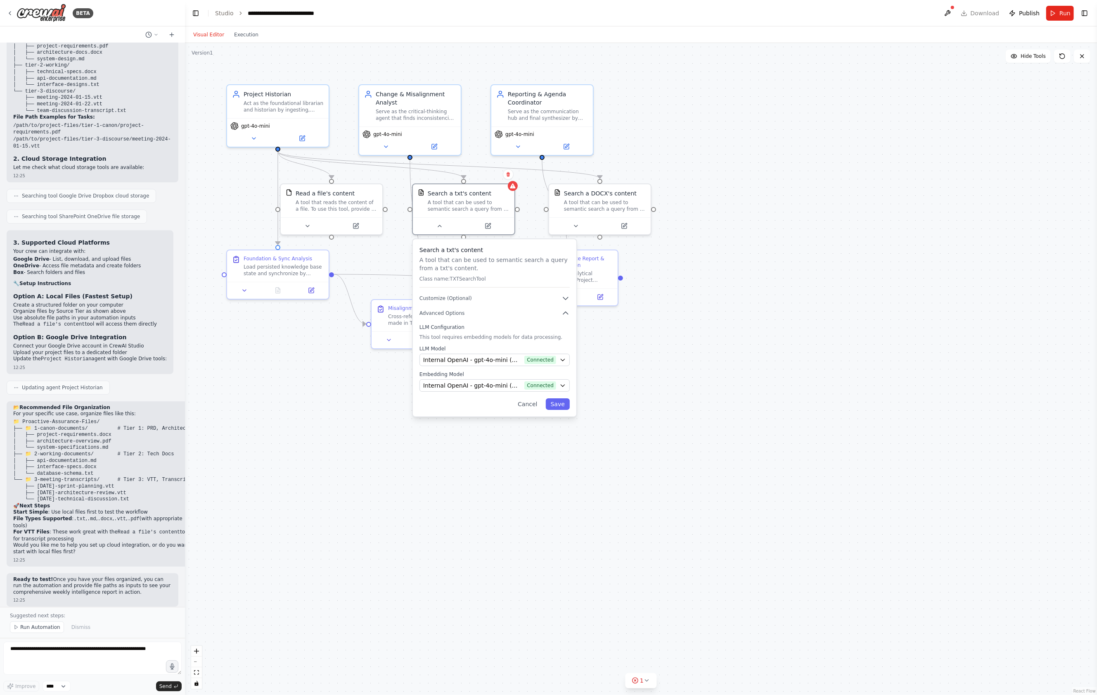
click at [560, 411] on div "Search a txt's content A tool that can be used to semantic search a query from …" at bounding box center [495, 327] width 164 height 177
click at [559, 406] on button "Save" at bounding box center [558, 404] width 24 height 12
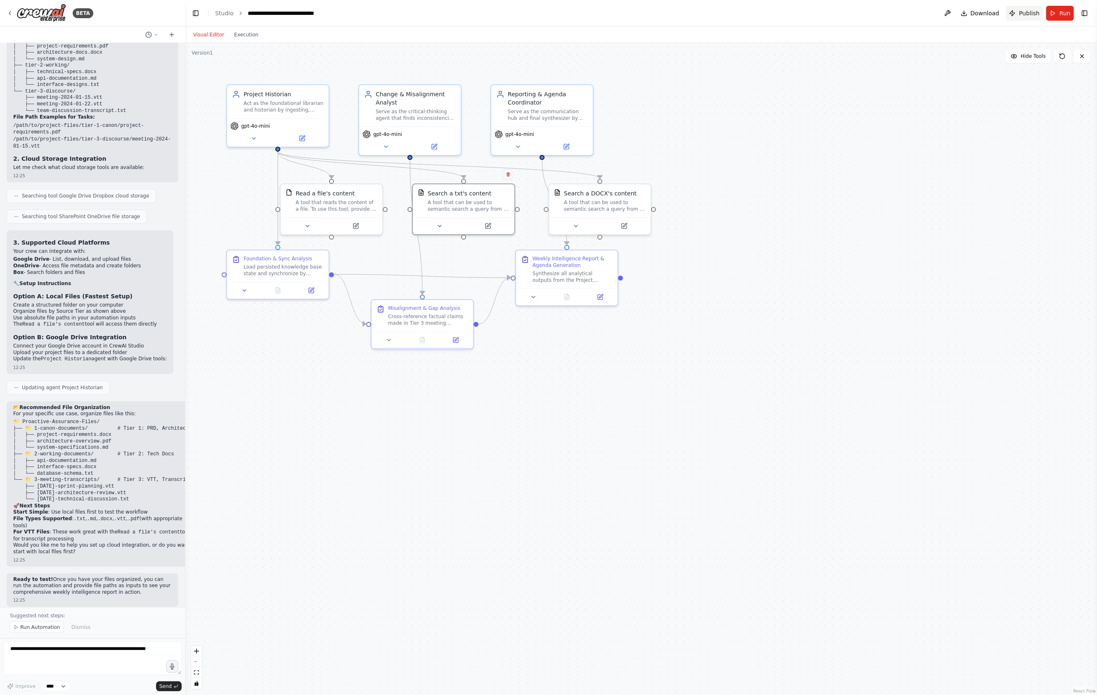
click at [1020, 16] on span "Publish" at bounding box center [1029, 13] width 21 height 8
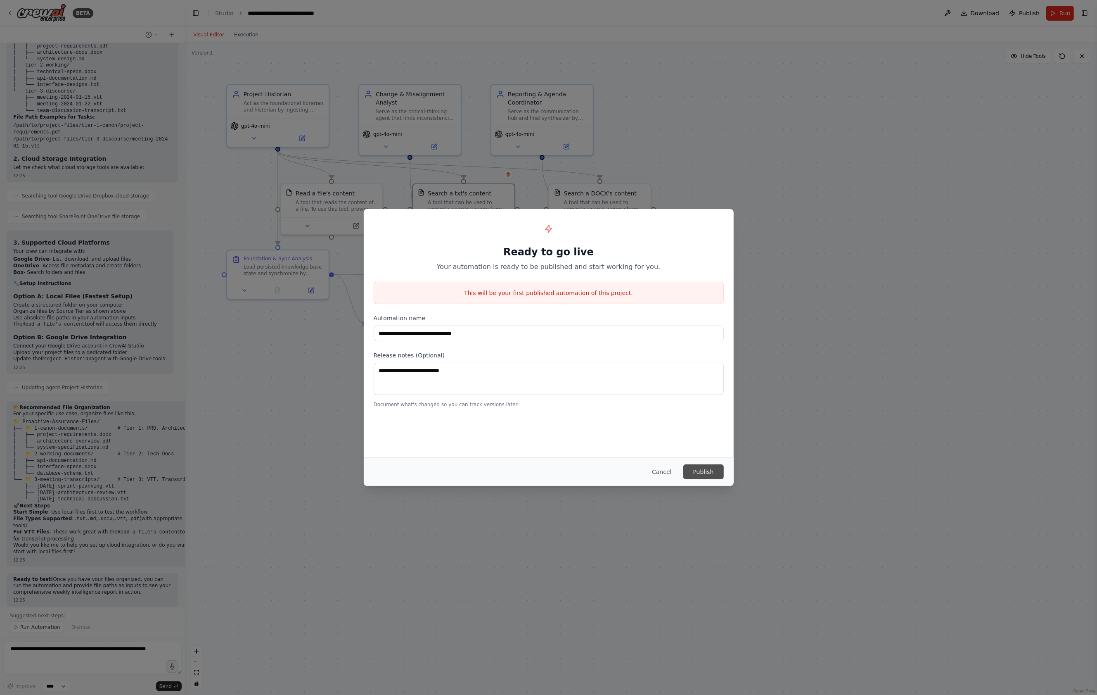
click at [690, 470] on button "Publish" at bounding box center [703, 471] width 40 height 15
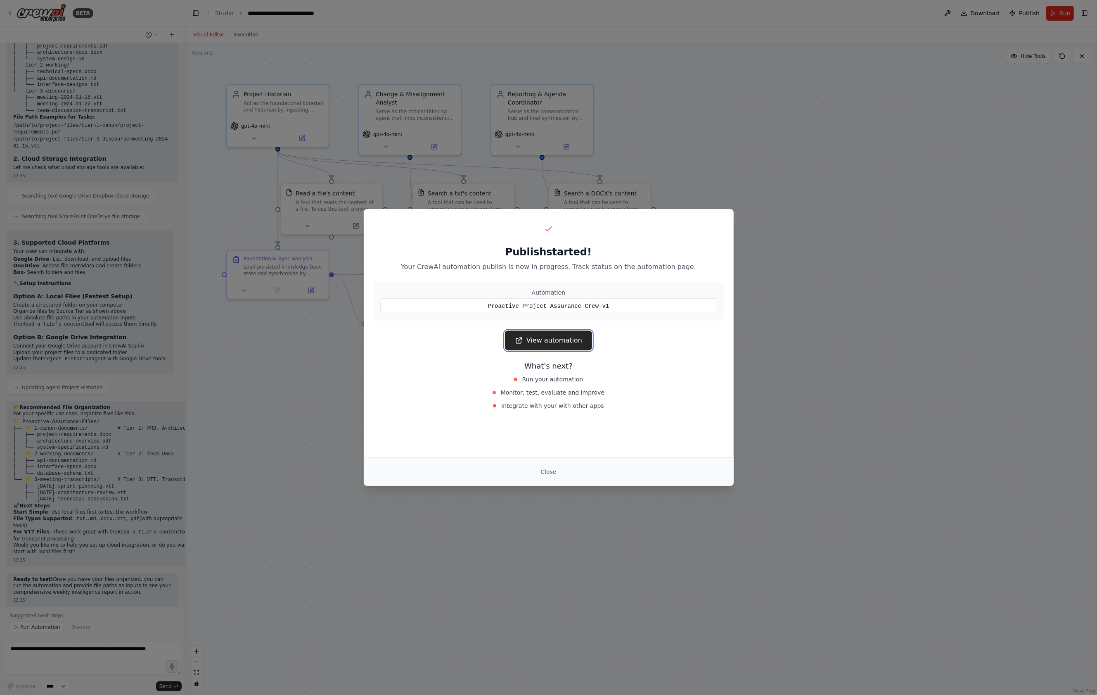
click at [537, 342] on link "View automation" at bounding box center [548, 340] width 87 height 20
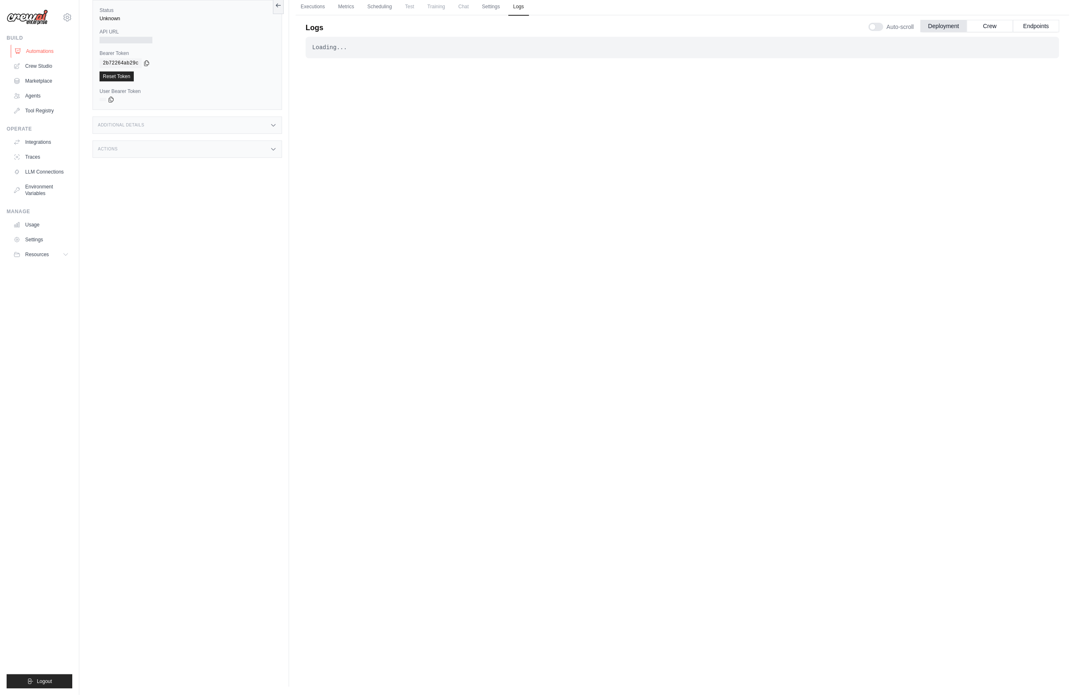
click at [41, 54] on link "Automations" at bounding box center [42, 51] width 62 height 13
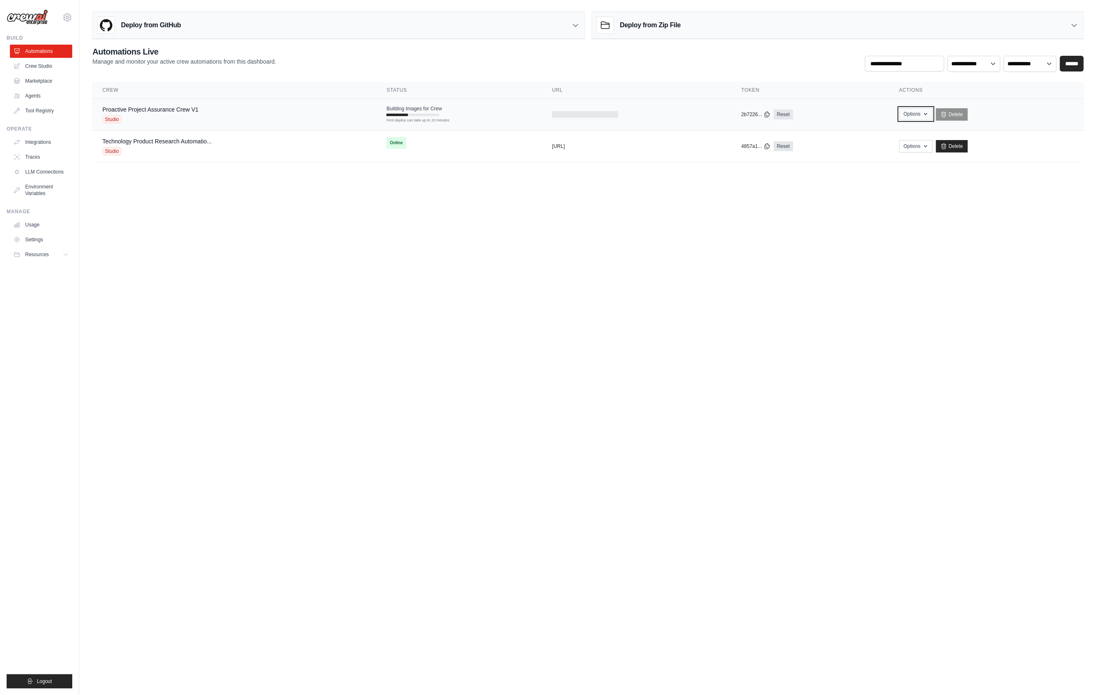
click at [933, 112] on button "Options" at bounding box center [915, 114] width 33 height 12
click at [494, 230] on body "[PERSON_NAME][EMAIL_ADDRESS][DOMAIN_NAME] Settings Build Automations Crew Studio" at bounding box center [548, 347] width 1097 height 695
click at [904, 114] on button "Options" at bounding box center [899, 114] width 33 height 12
click at [218, 119] on div "Proactive Project Assurance Crew V1 Studio" at bounding box center [246, 114] width 289 height 18
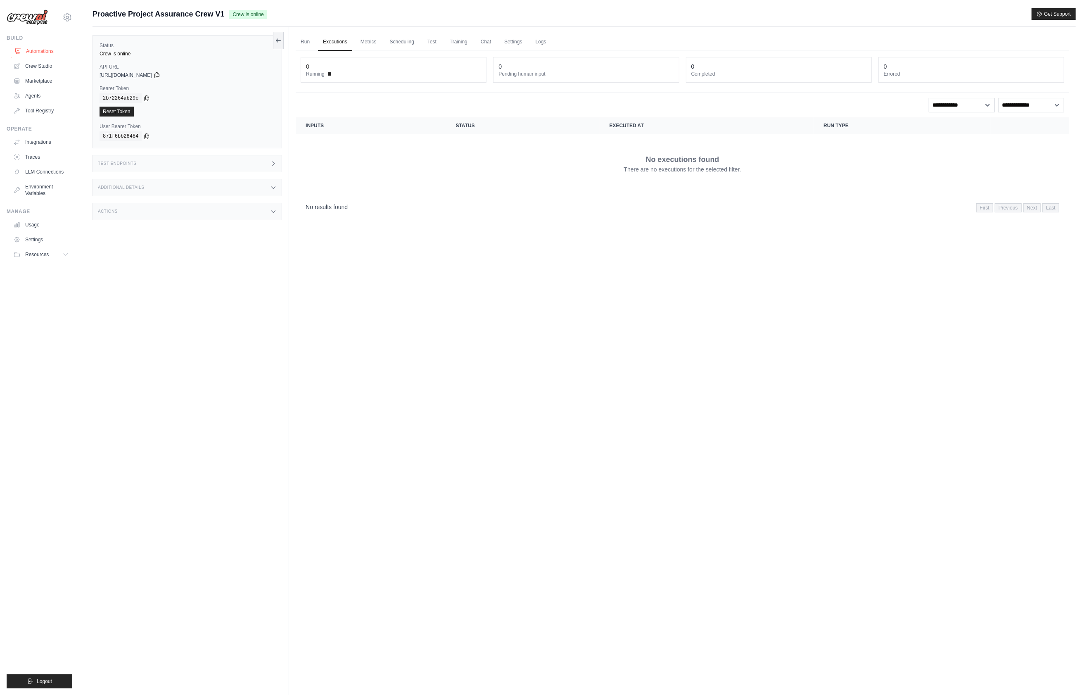
click at [44, 50] on link "Automations" at bounding box center [42, 51] width 62 height 13
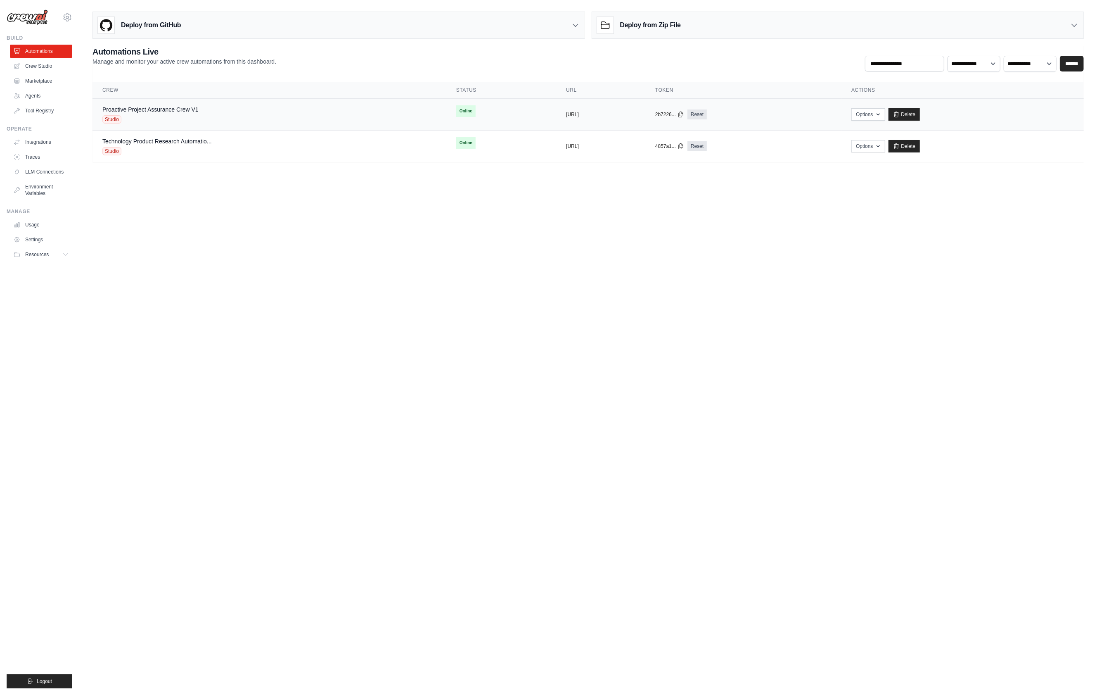
click at [566, 116] on div "copied" at bounding box center [575, 111] width 18 height 10
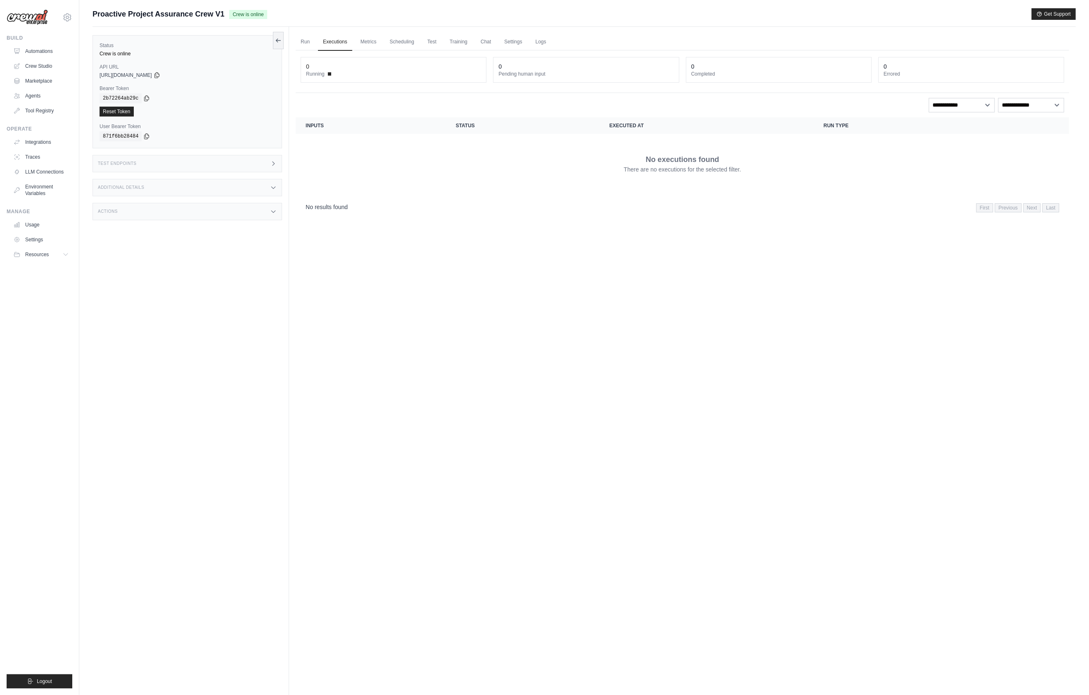
click at [252, 215] on div "Actions" at bounding box center [188, 211] width 190 height 17
click at [246, 187] on div "Additional Details" at bounding box center [188, 187] width 190 height 17
click at [246, 169] on div "Test Endpoints" at bounding box center [188, 163] width 190 height 17
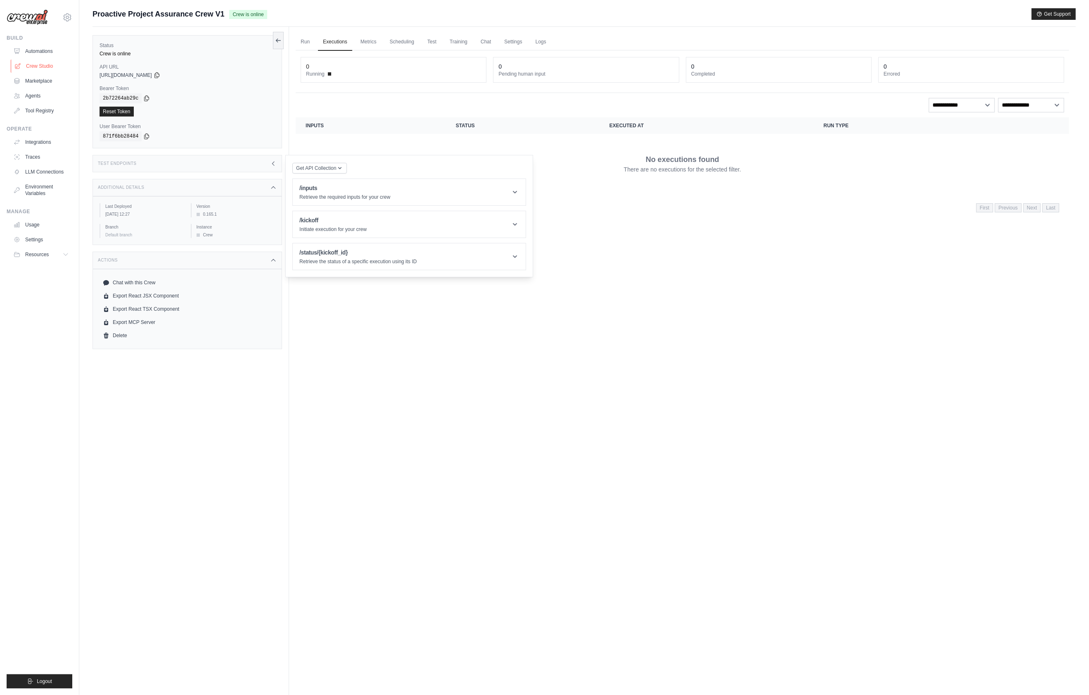
click at [59, 66] on link "Crew Studio" at bounding box center [42, 65] width 62 height 13
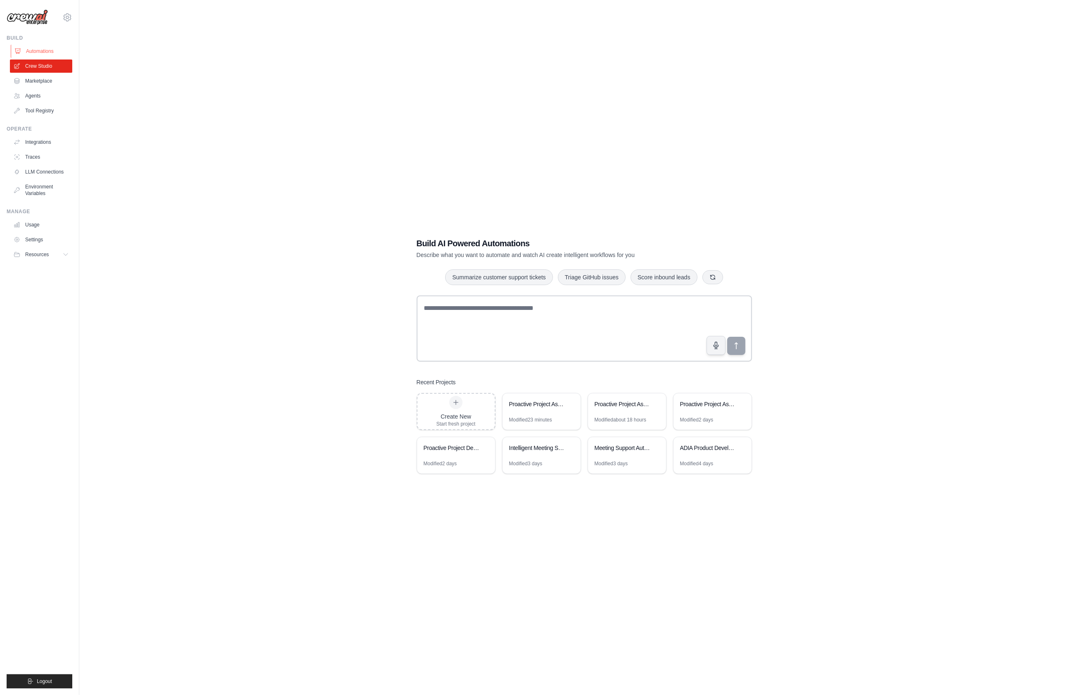
click at [55, 55] on link "Automations" at bounding box center [42, 51] width 62 height 13
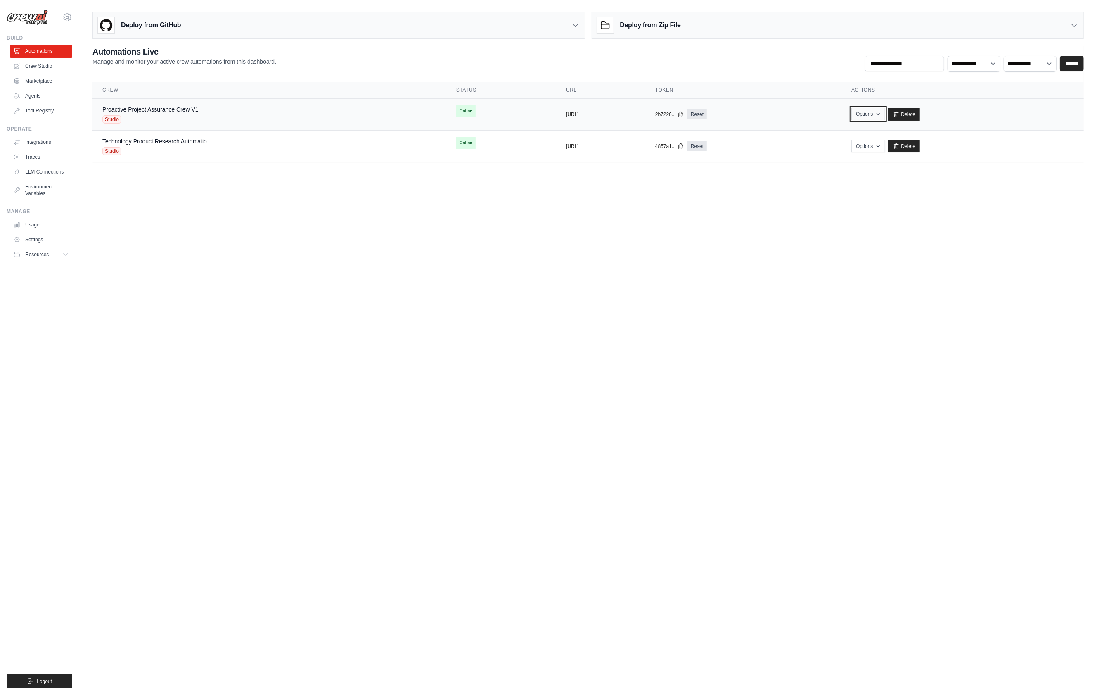
click at [885, 117] on button "Options" at bounding box center [868, 114] width 33 height 12
click at [880, 135] on link "Chat with this Crew" at bounding box center [839, 133] width 93 height 15
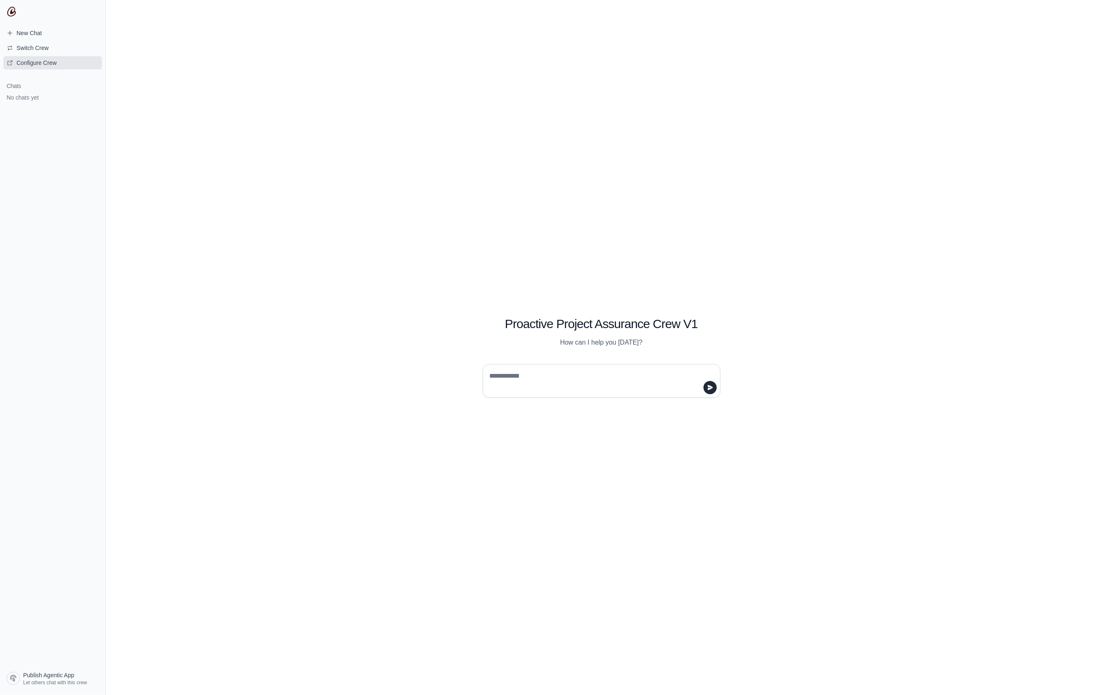
click at [55, 61] on span "Configure Crew" at bounding box center [37, 63] width 40 height 8
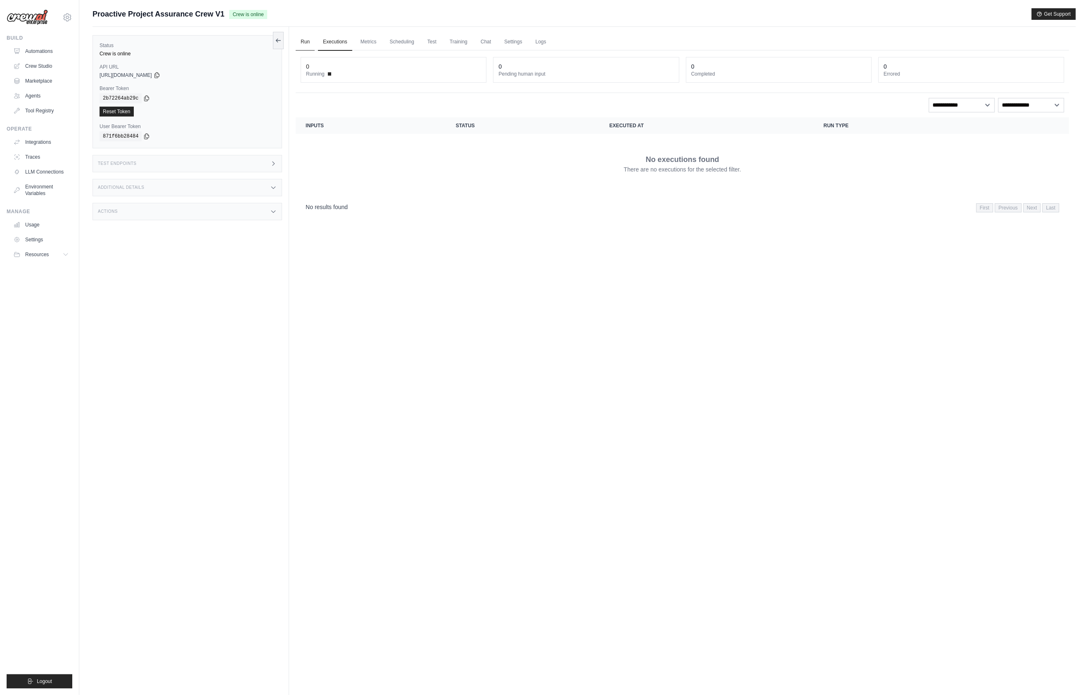
click at [302, 45] on link "Run" at bounding box center [305, 41] width 19 height 17
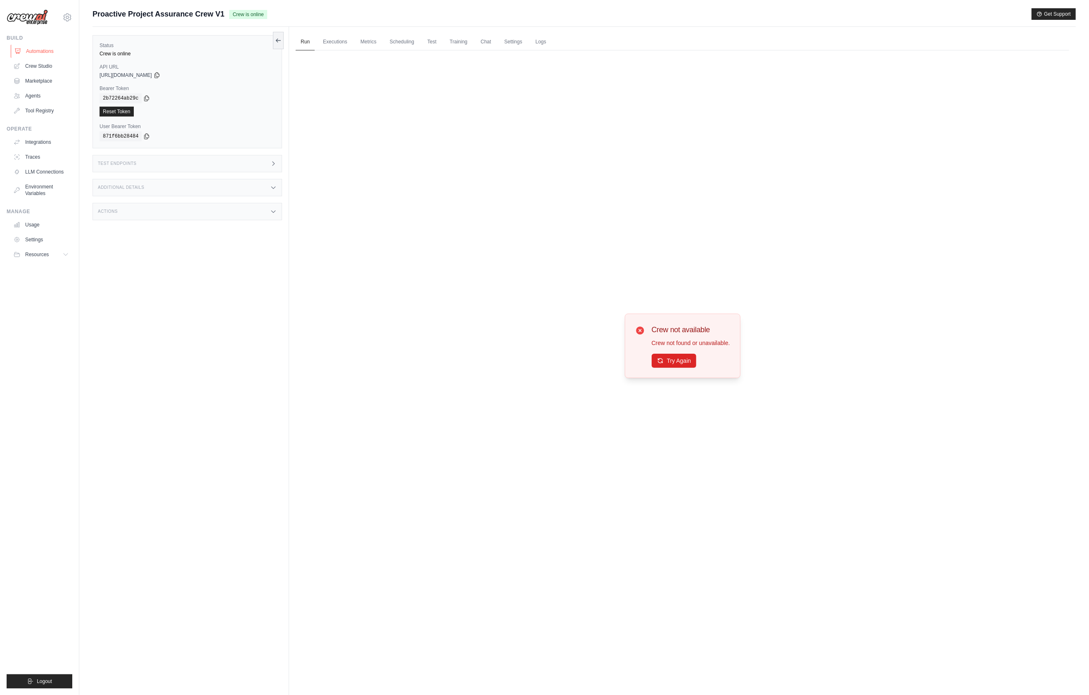
click at [64, 53] on link "Automations" at bounding box center [42, 51] width 62 height 13
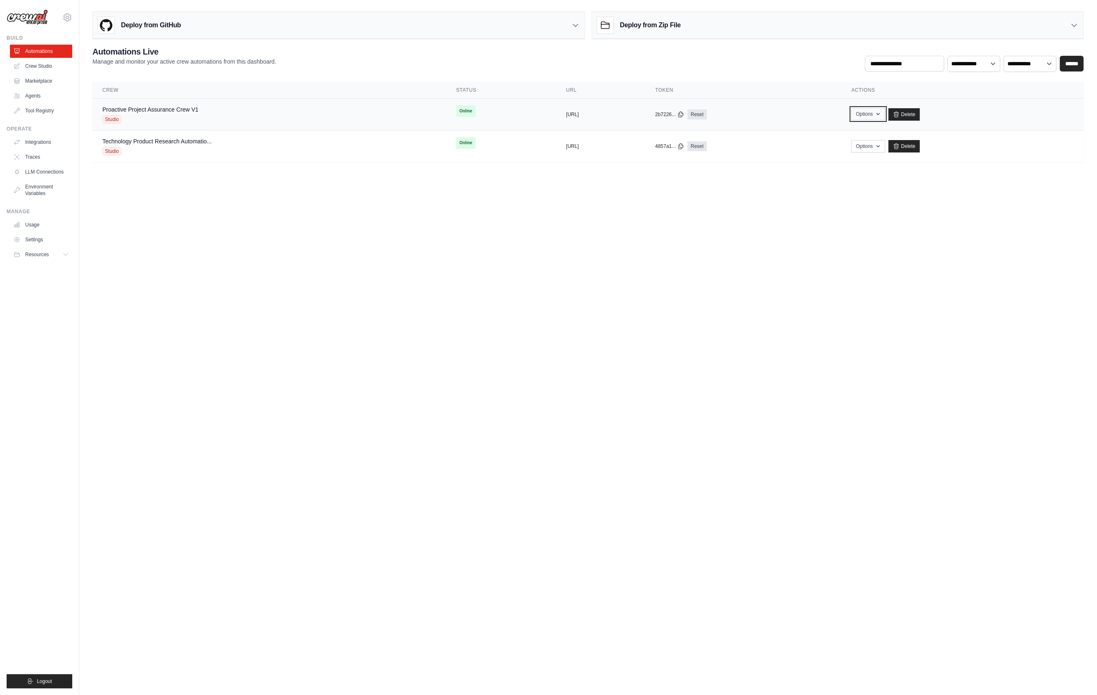
click at [885, 109] on button "Options" at bounding box center [868, 114] width 33 height 12
click at [45, 69] on link "Crew Studio" at bounding box center [42, 65] width 62 height 13
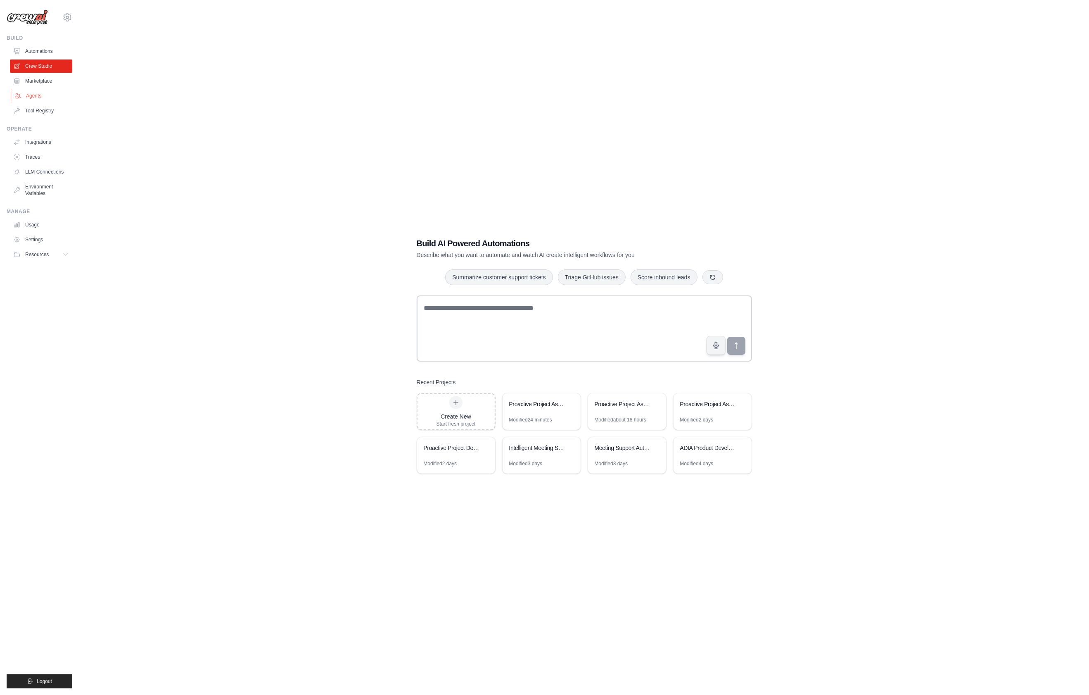
click at [40, 92] on link "Agents" at bounding box center [42, 95] width 62 height 13
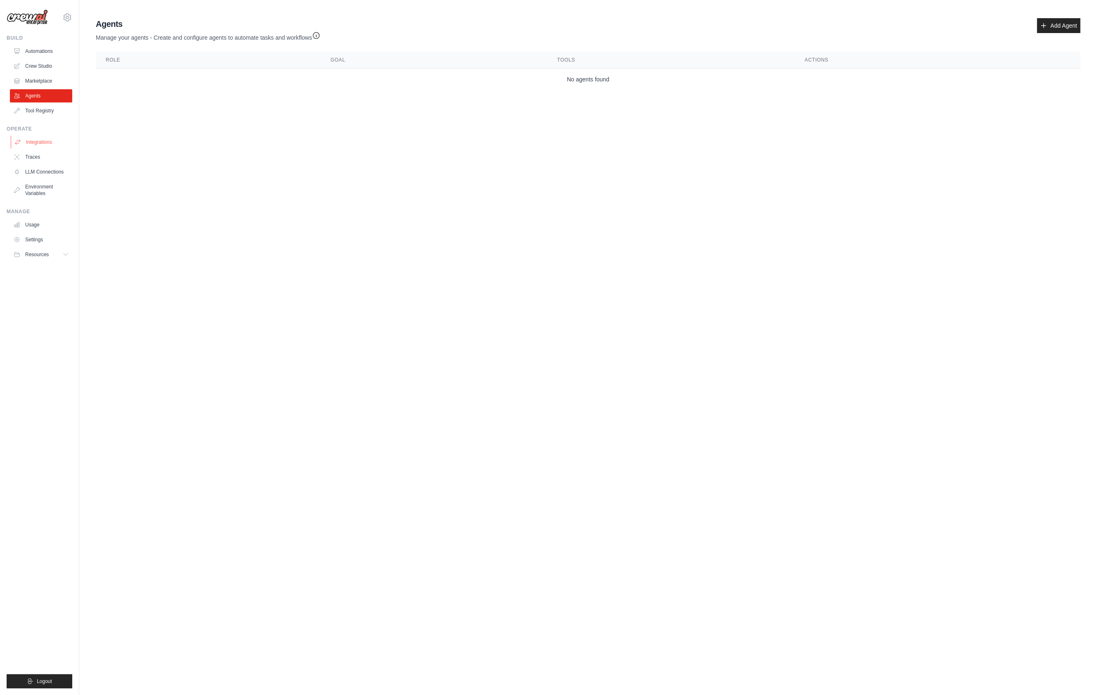
click at [59, 138] on link "Integrations" at bounding box center [42, 141] width 62 height 13
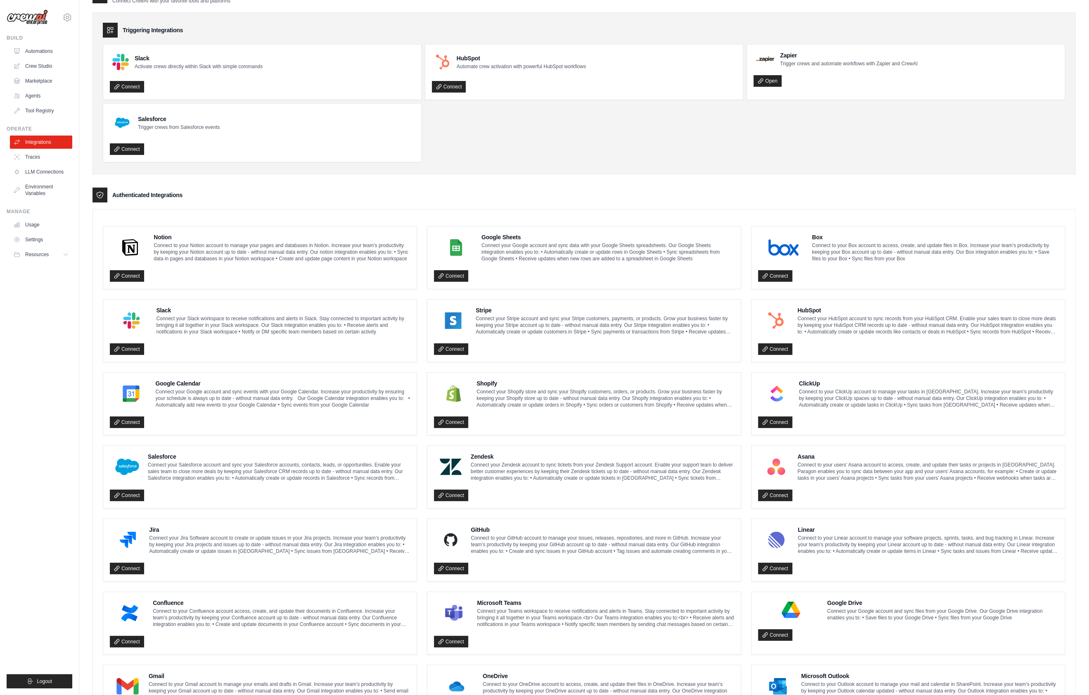
scroll to position [86, 0]
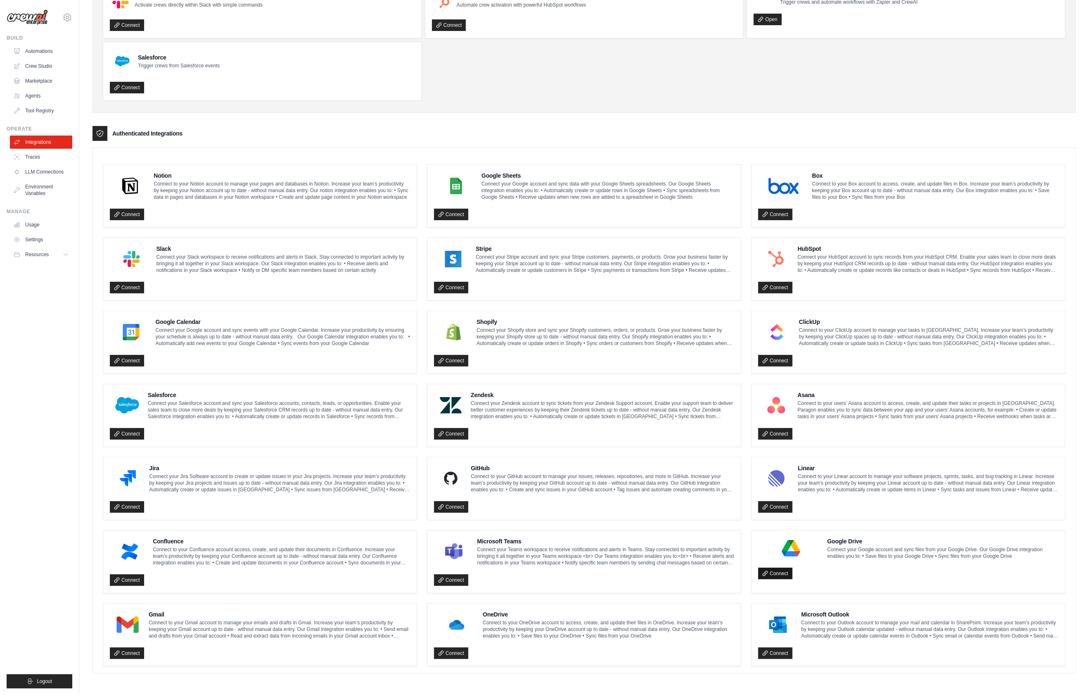
click at [774, 570] on link "Connect" at bounding box center [775, 573] width 34 height 12
click at [830, 550] on p "Connect your Google account and sync files from your Google Drive. Our Google D…" at bounding box center [942, 552] width 231 height 13
click at [776, 571] on link "Connect" at bounding box center [775, 573] width 34 height 12
